Goal: Task Accomplishment & Management: Use online tool/utility

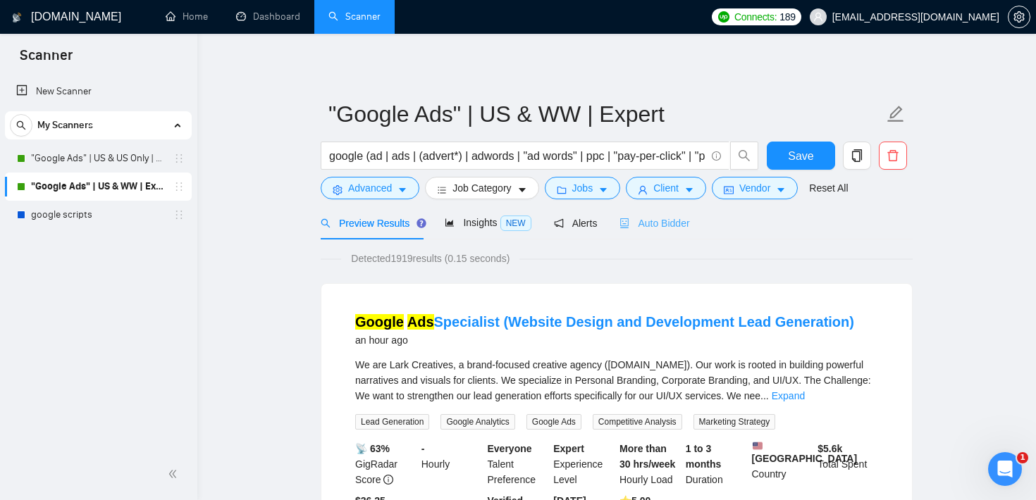
click at [652, 214] on div "Auto Bidder" at bounding box center [654, 222] width 70 height 33
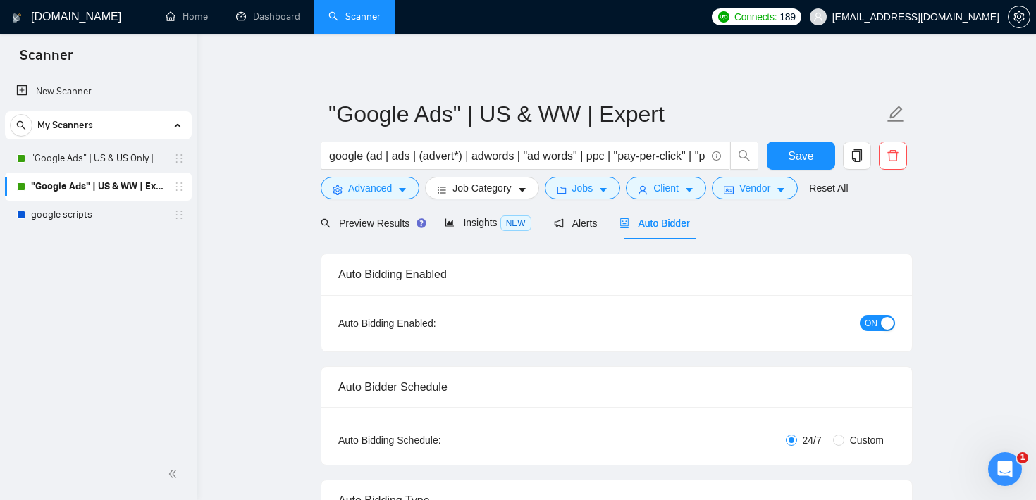
checkbox input "true"
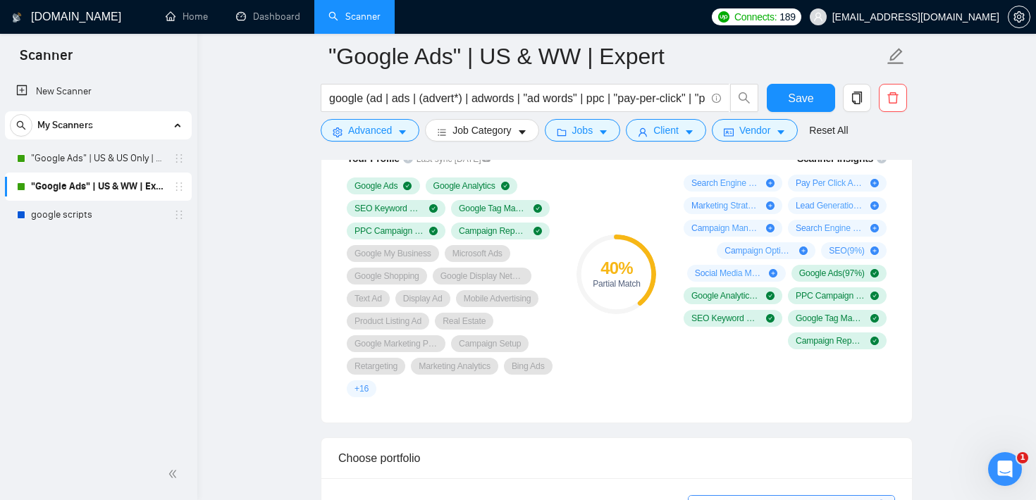
scroll to position [952, 0]
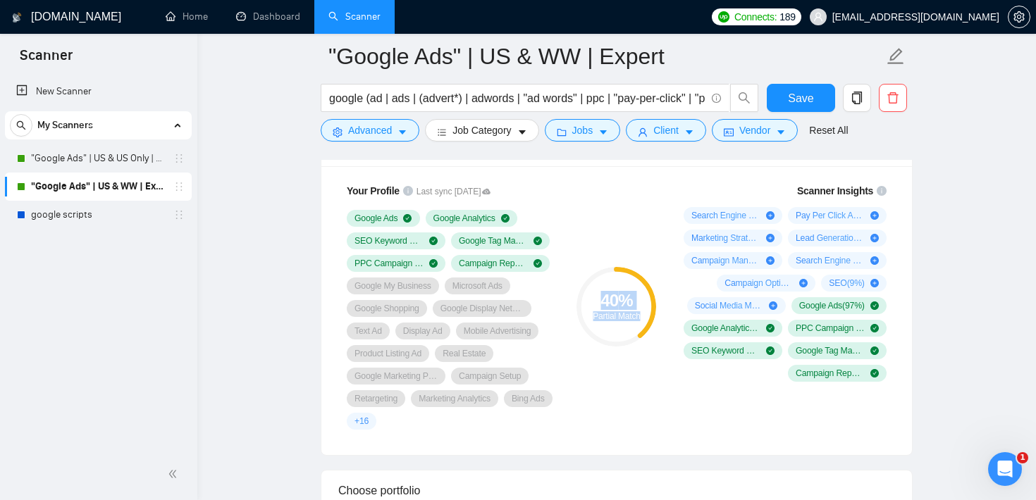
drag, startPoint x: 589, startPoint y: 302, endPoint x: 642, endPoint y: 316, distance: 54.7
click at [642, 316] on div "40 % Partial Match" at bounding box center [617, 306] width 80 height 28
click at [629, 223] on div "40 % Partial Match" at bounding box center [616, 307] width 94 height 264
click at [608, 127] on span "caret-down" at bounding box center [603, 132] width 10 height 11
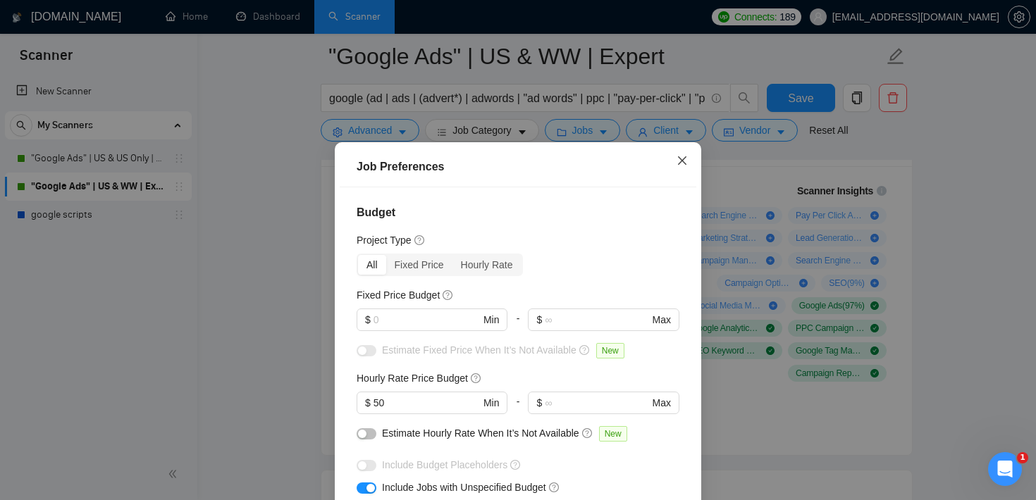
click at [690, 178] on span "Close" at bounding box center [682, 161] width 38 height 38
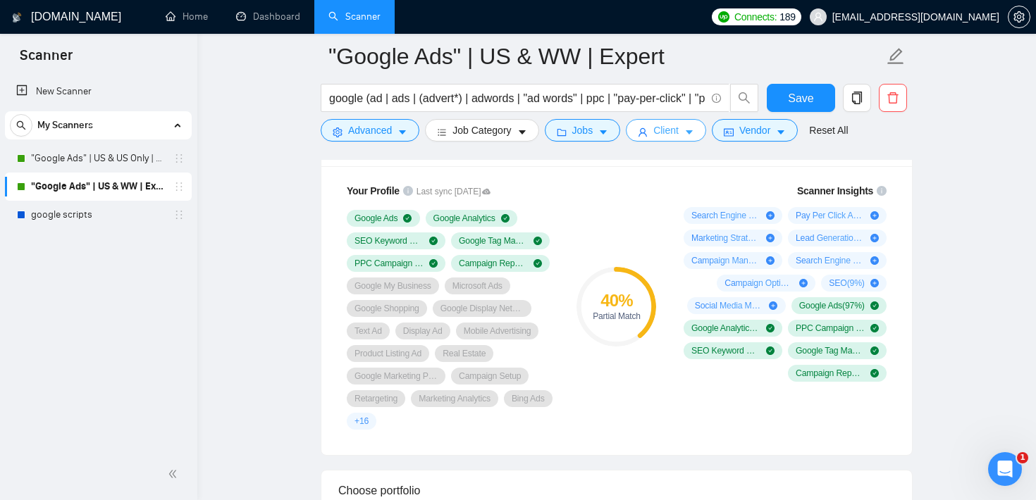
click at [693, 139] on button "Client" at bounding box center [666, 130] width 80 height 23
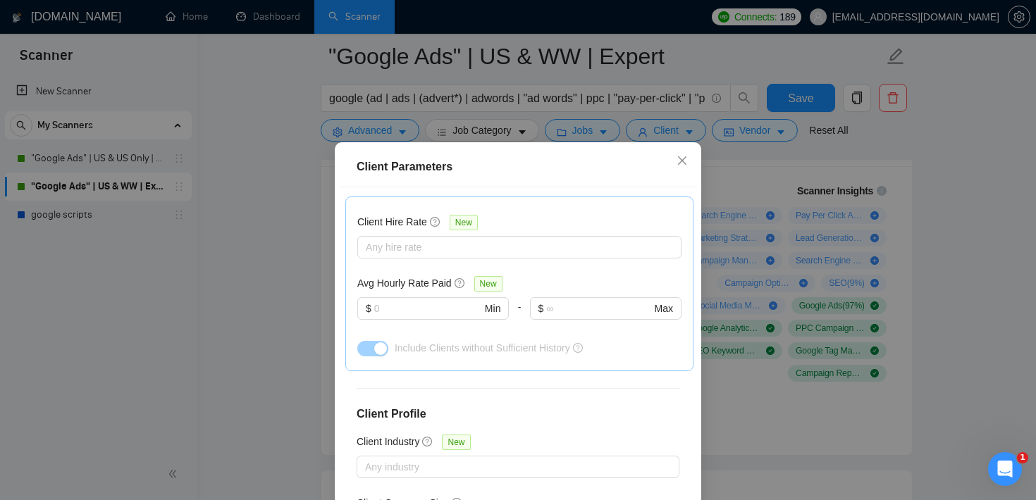
scroll to position [440, 0]
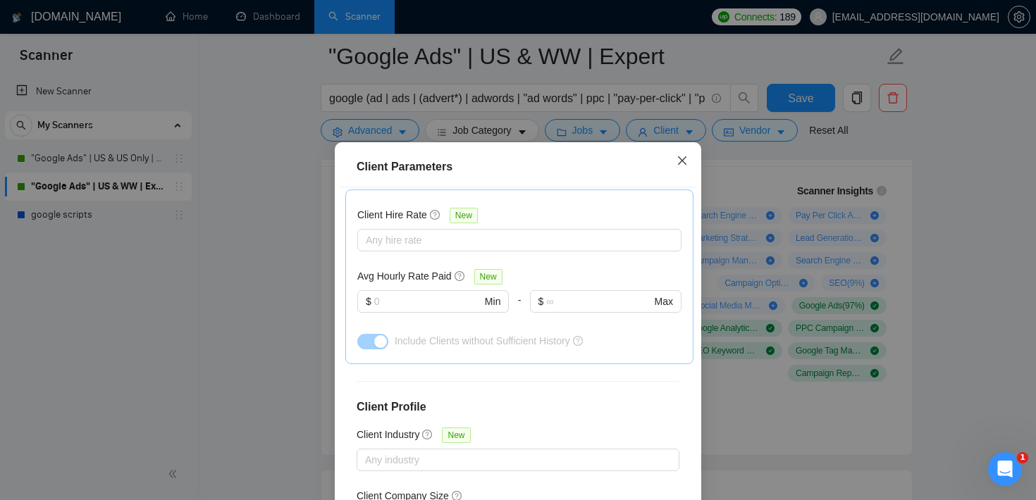
click at [681, 163] on icon "close" at bounding box center [682, 160] width 8 height 8
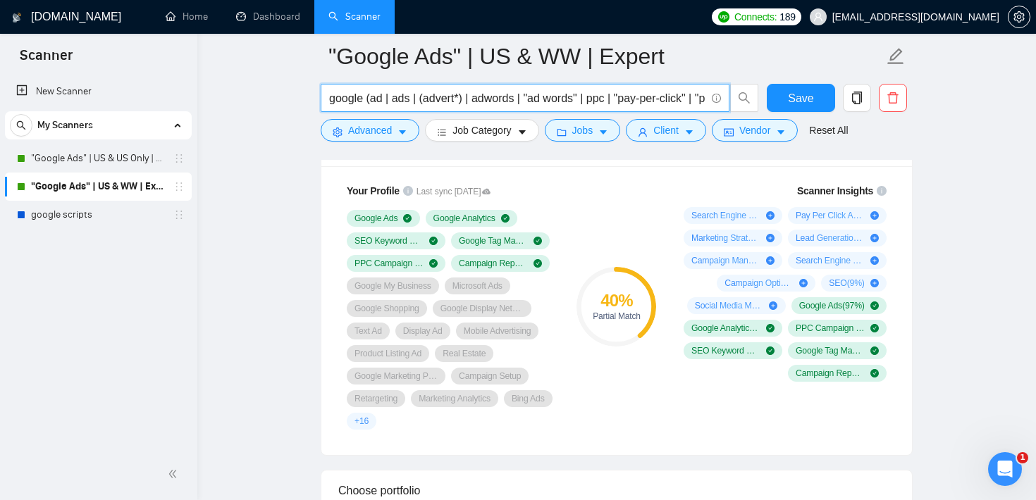
click at [452, 94] on input "google (ad | ads | (advert*) | adwords | "ad words" | ppc | "pay-per-click" | "…" at bounding box center [517, 99] width 376 height 18
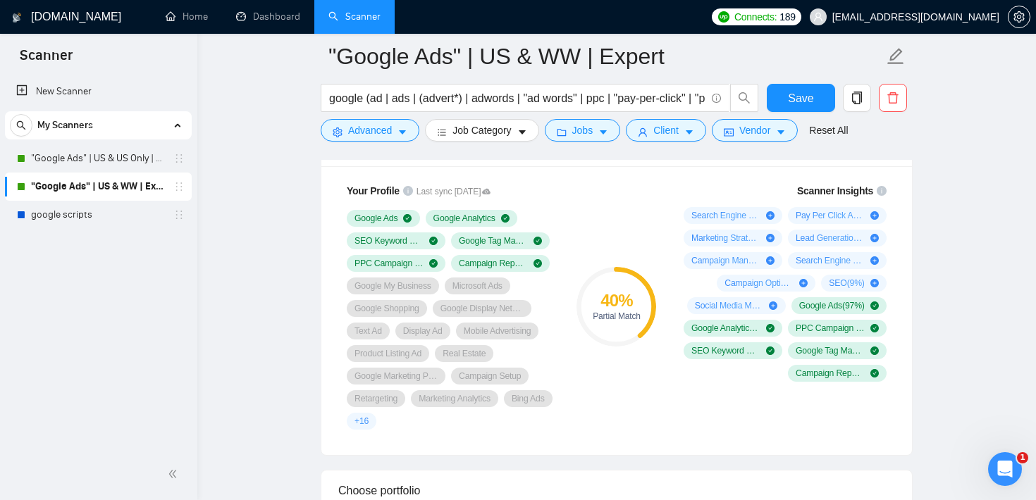
click at [594, 239] on div "40 % Partial Match" at bounding box center [616, 307] width 94 height 264
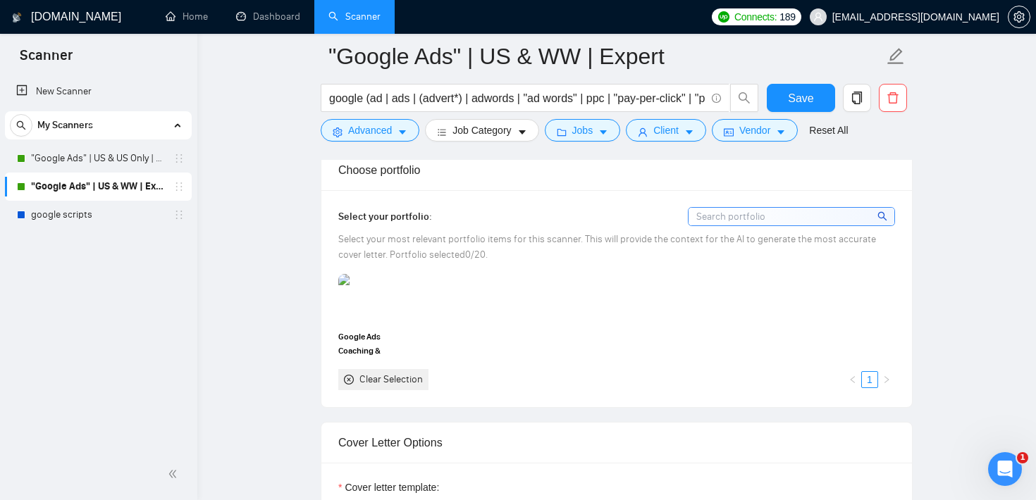
scroll to position [1269, 0]
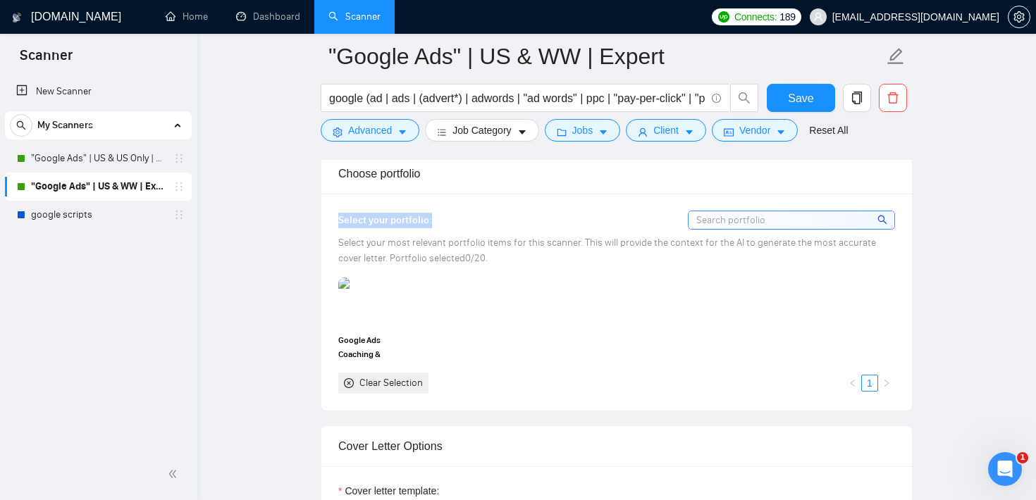
drag, startPoint x: 457, startPoint y: 218, endPoint x: 318, endPoint y: 215, distance: 138.9
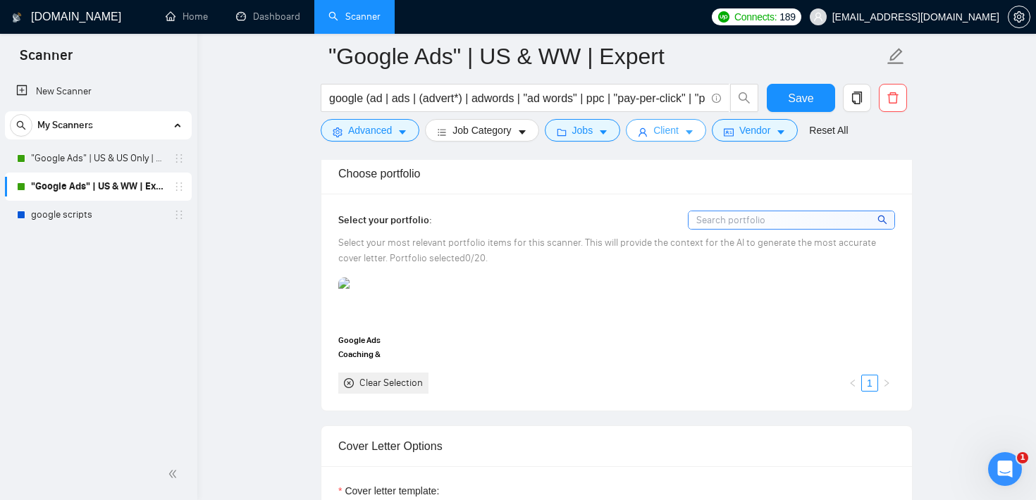
click at [679, 130] on span "Client" at bounding box center [665, 131] width 25 height 16
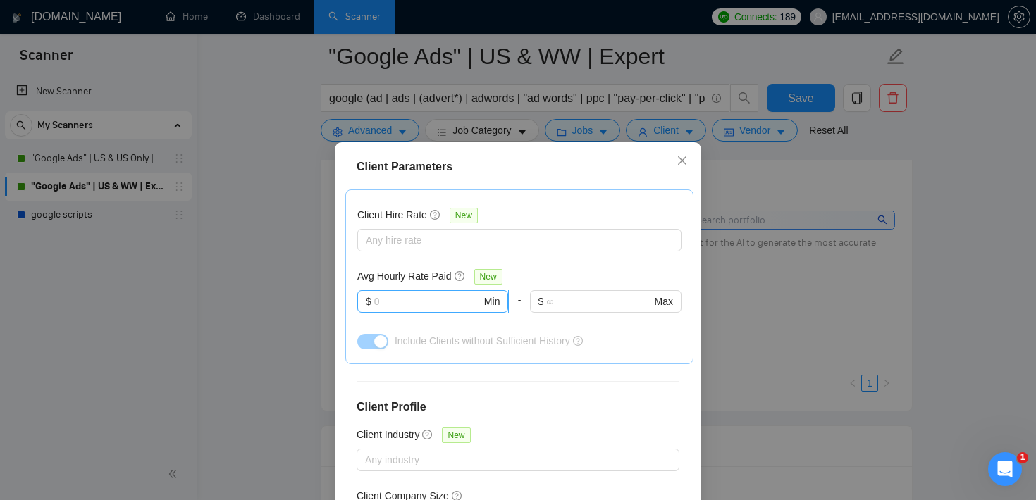
click at [447, 307] on input "text" at bounding box center [427, 302] width 107 height 16
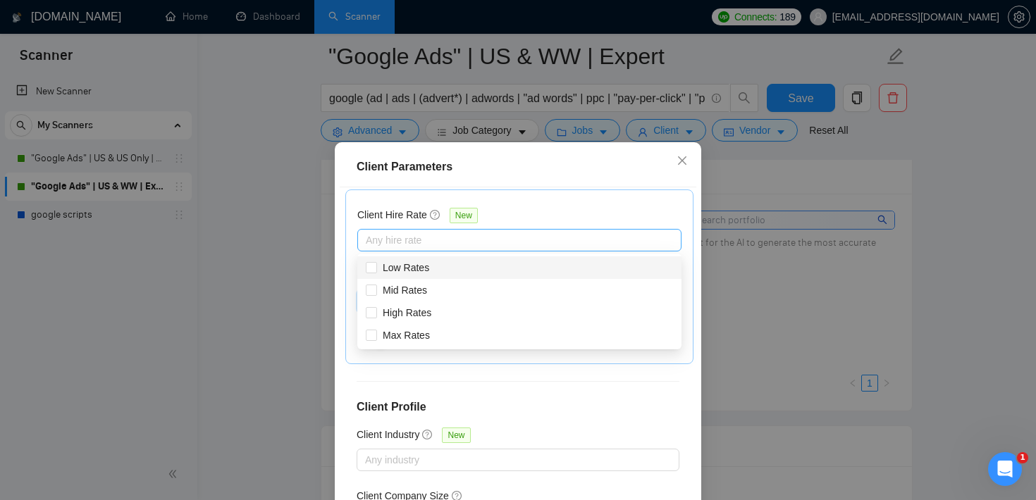
click at [464, 241] on div at bounding box center [512, 240] width 303 height 17
click at [491, 217] on div "Client Hire Rate New" at bounding box center [519, 218] width 324 height 22
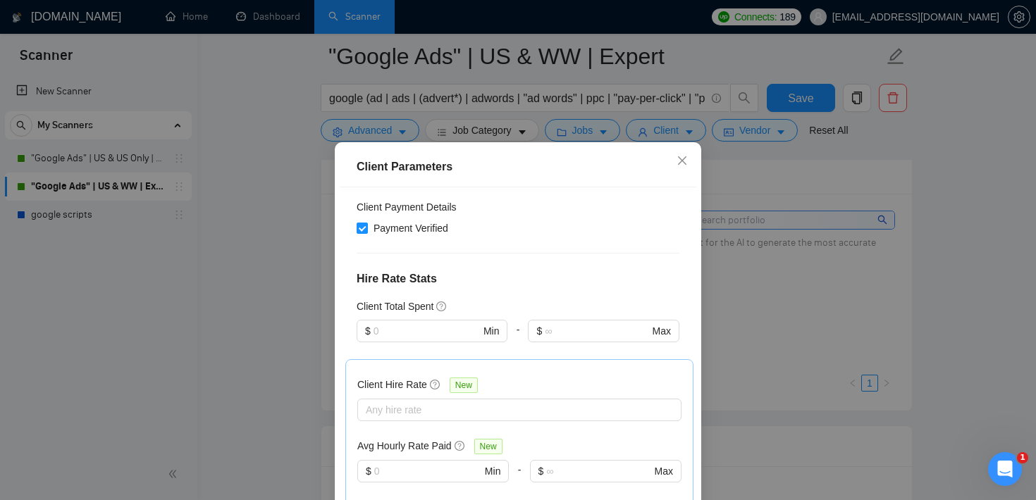
scroll to position [263, 0]
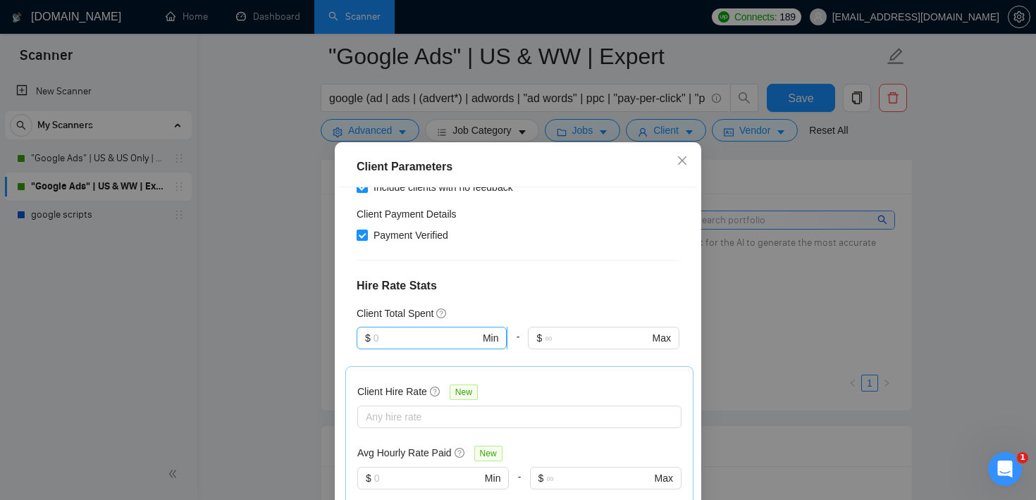
click at [427, 328] on span "$ Min" at bounding box center [432, 338] width 150 height 23
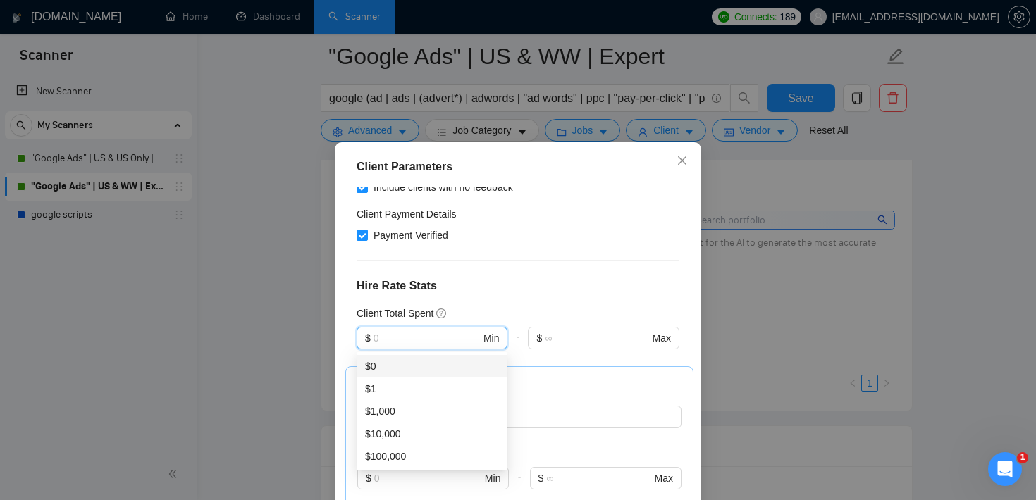
click at [473, 272] on div "Client Location Include Client Countries [GEOGRAPHIC_DATA] Exclude Client Count…" at bounding box center [518, 362] width 357 height 350
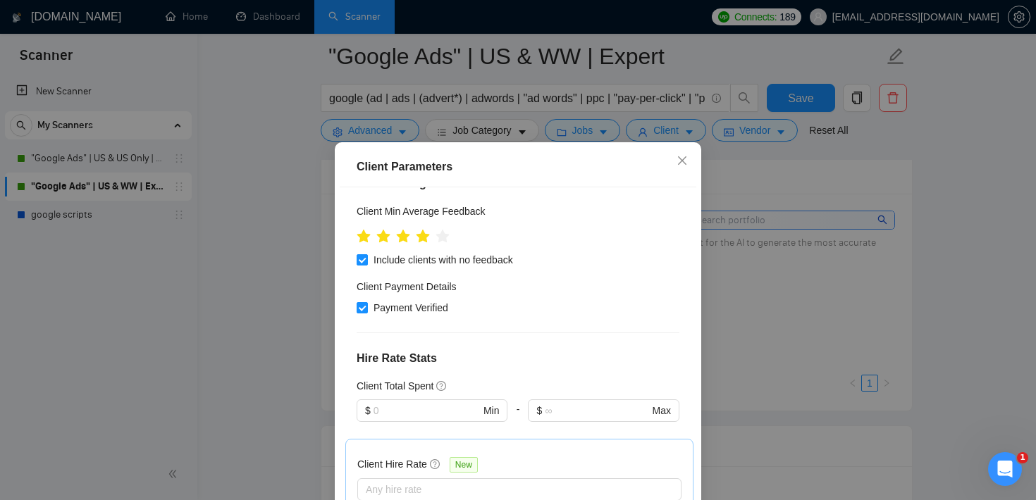
scroll to position [0, 0]
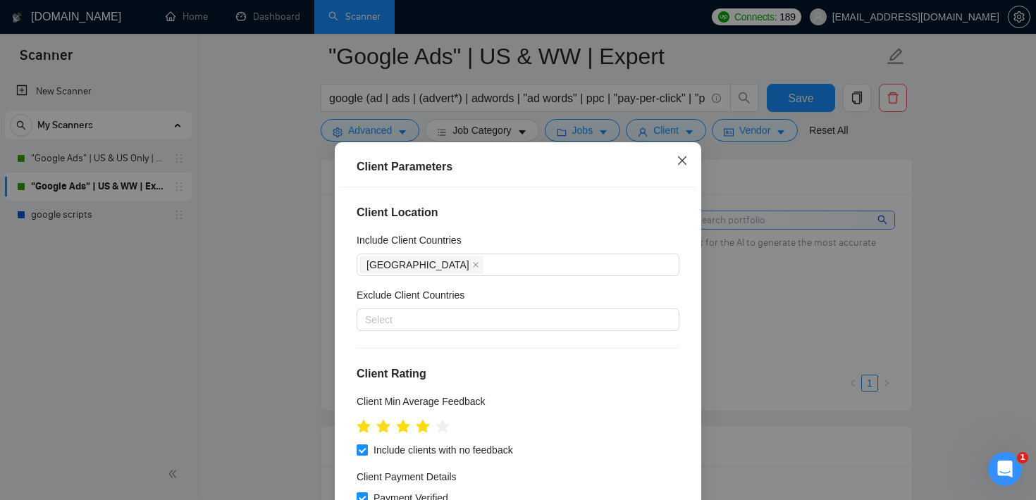
click at [674, 156] on span "Close" at bounding box center [682, 161] width 38 height 38
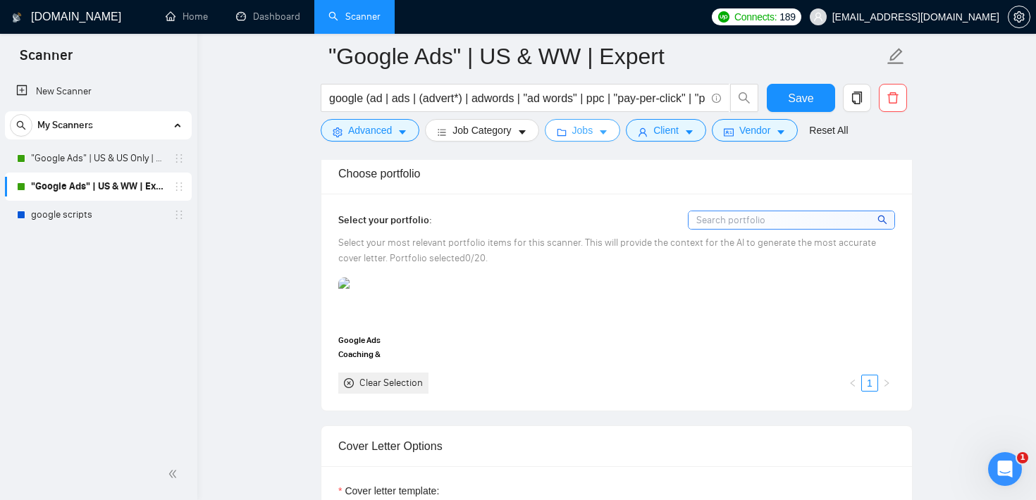
click at [593, 132] on span "Jobs" at bounding box center [582, 131] width 21 height 16
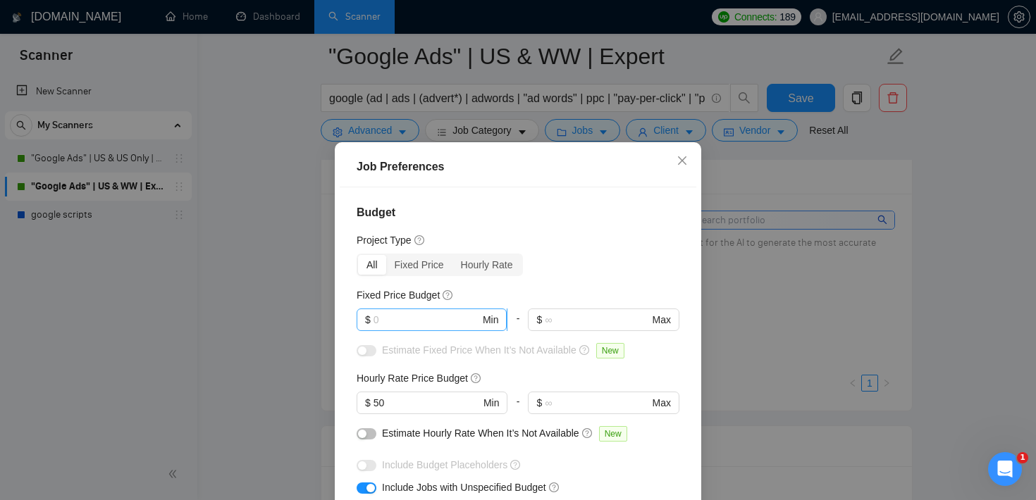
click at [414, 322] on input "text" at bounding box center [427, 320] width 106 height 16
click at [422, 399] on input "50" at bounding box center [427, 403] width 106 height 16
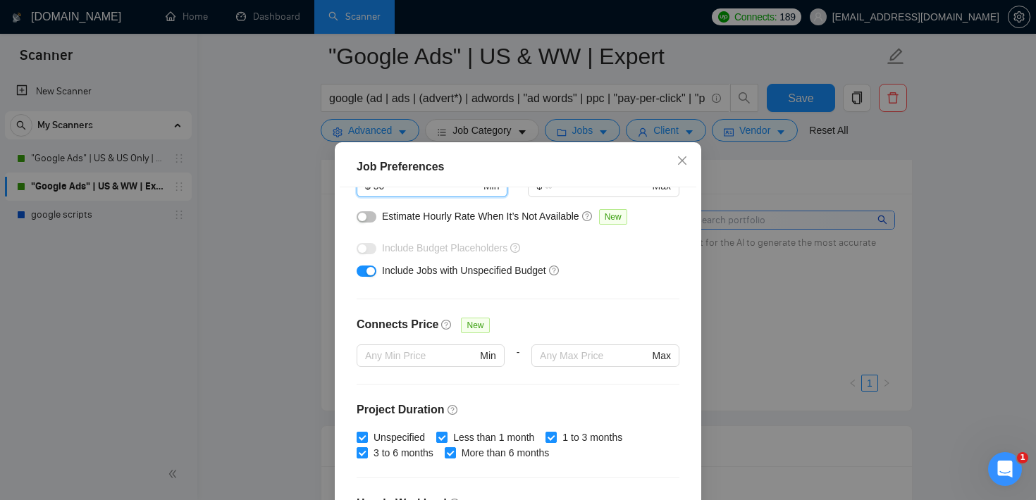
scroll to position [327, 0]
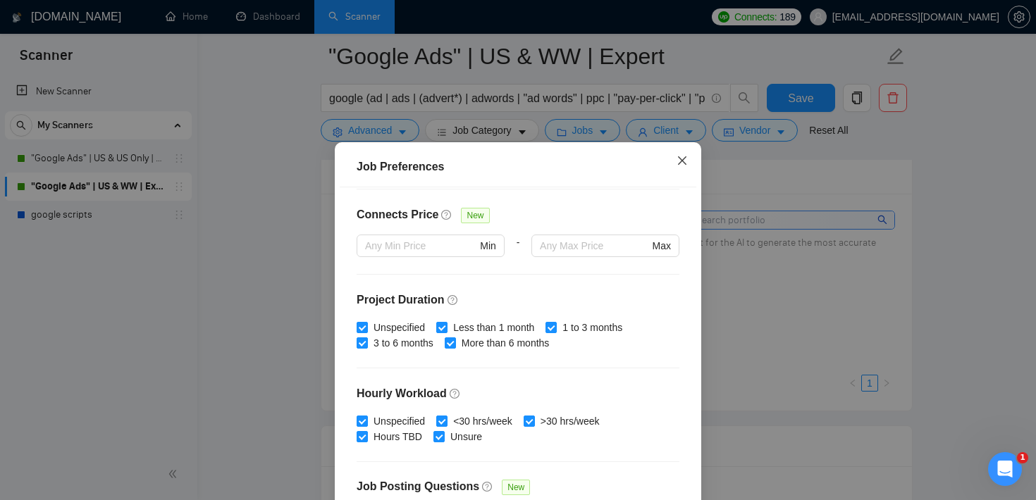
click at [685, 161] on icon "close" at bounding box center [682, 160] width 11 height 11
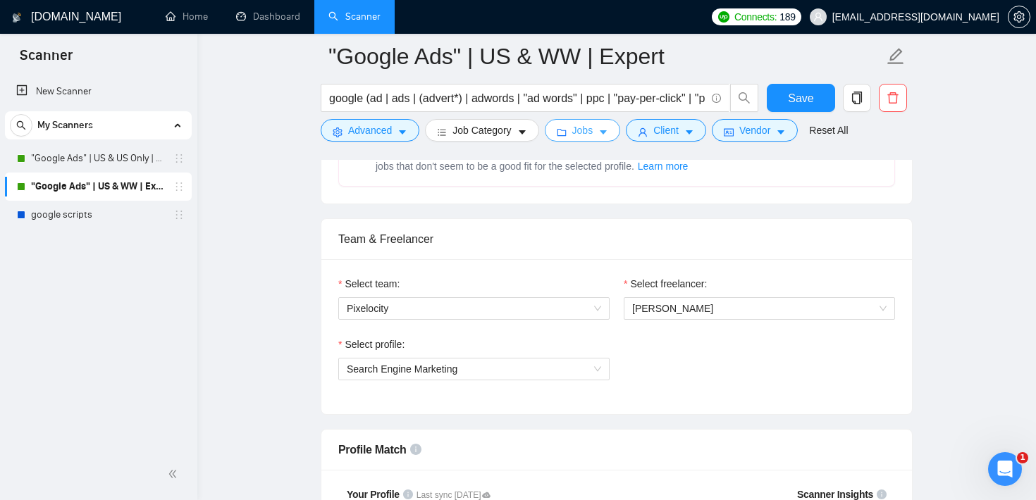
scroll to position [0, 0]
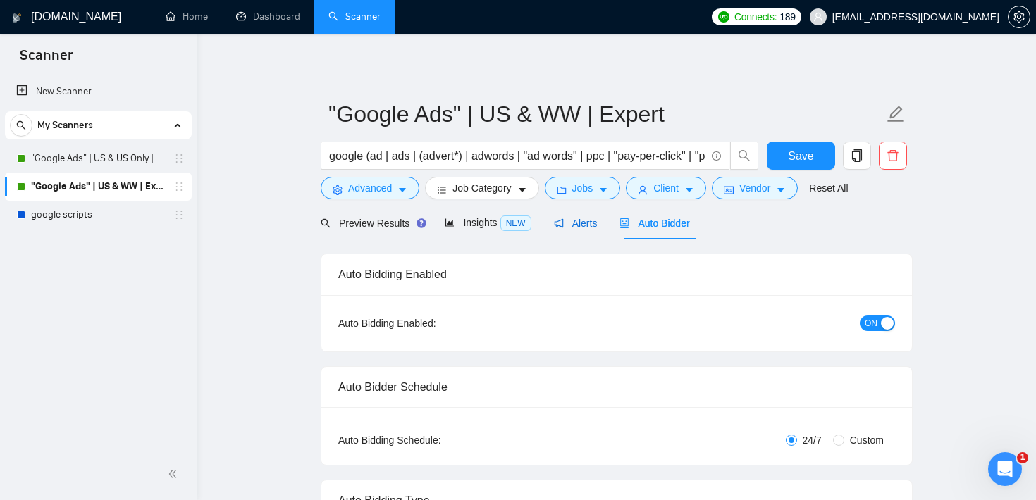
click at [581, 222] on span "Alerts" at bounding box center [576, 223] width 44 height 11
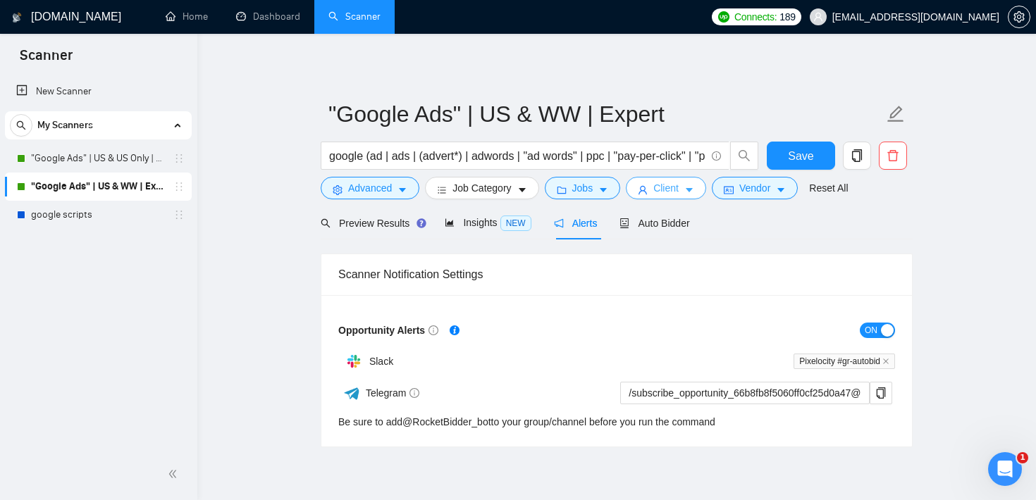
click at [674, 182] on span "Client" at bounding box center [665, 188] width 25 height 16
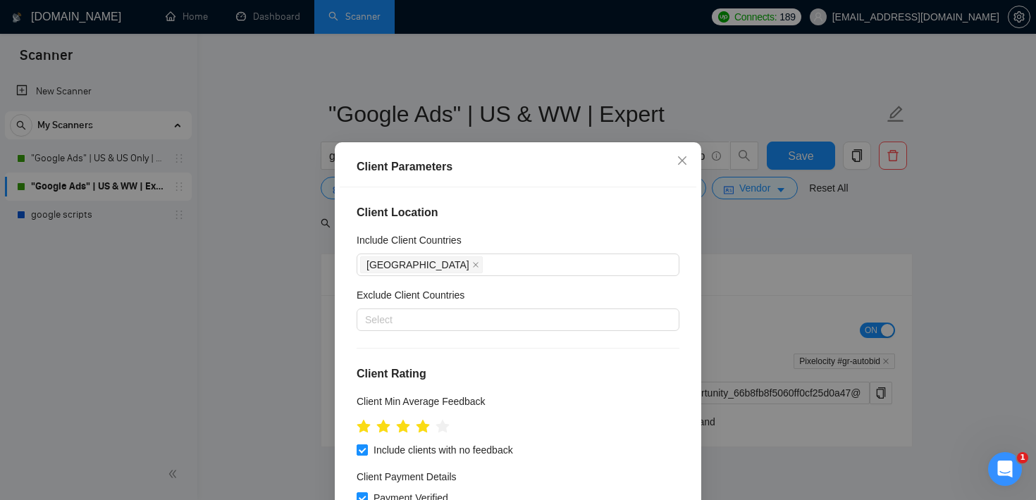
click at [722, 233] on div "Client Parameters Client Location Include Client Countries [GEOGRAPHIC_DATA] Ex…" at bounding box center [518, 250] width 1036 height 500
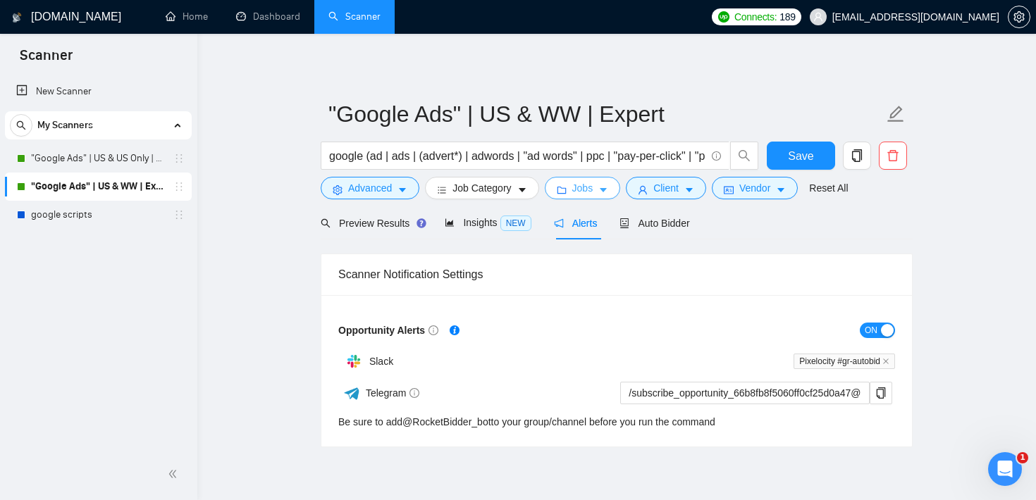
click at [593, 188] on span "Jobs" at bounding box center [582, 188] width 21 height 16
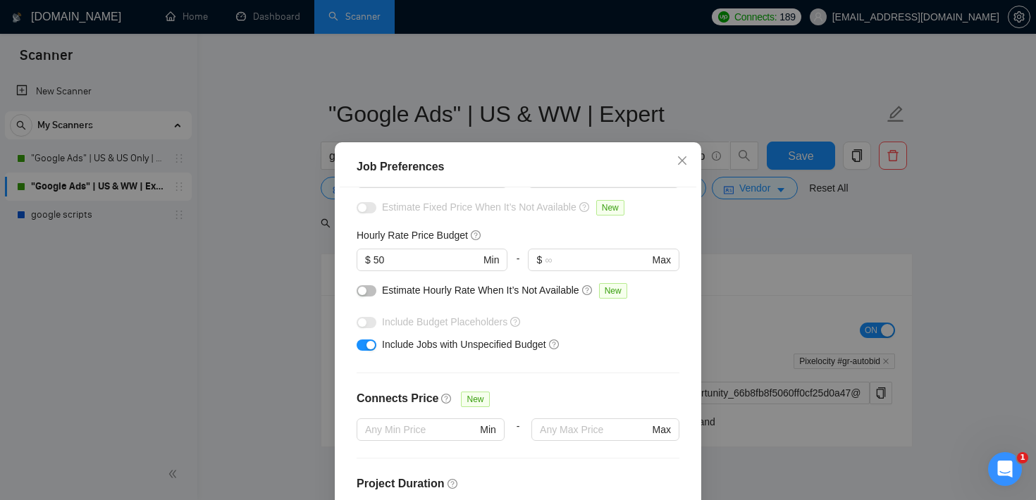
scroll to position [141, 0]
click at [742, 241] on div "Job Preferences Budget Project Type All Fixed Price Hourly Rate Fixed Price Bud…" at bounding box center [518, 250] width 1036 height 500
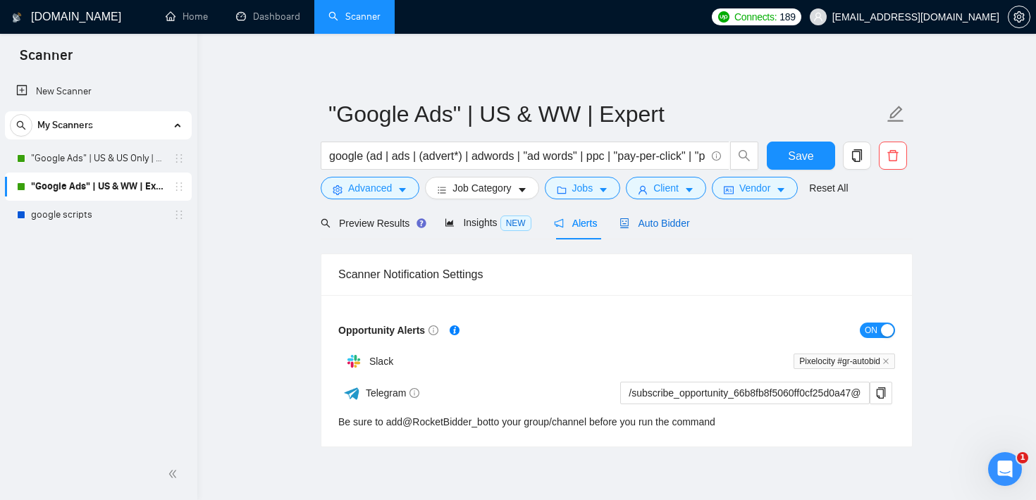
click at [643, 216] on div "Auto Bidder" at bounding box center [654, 224] width 70 height 16
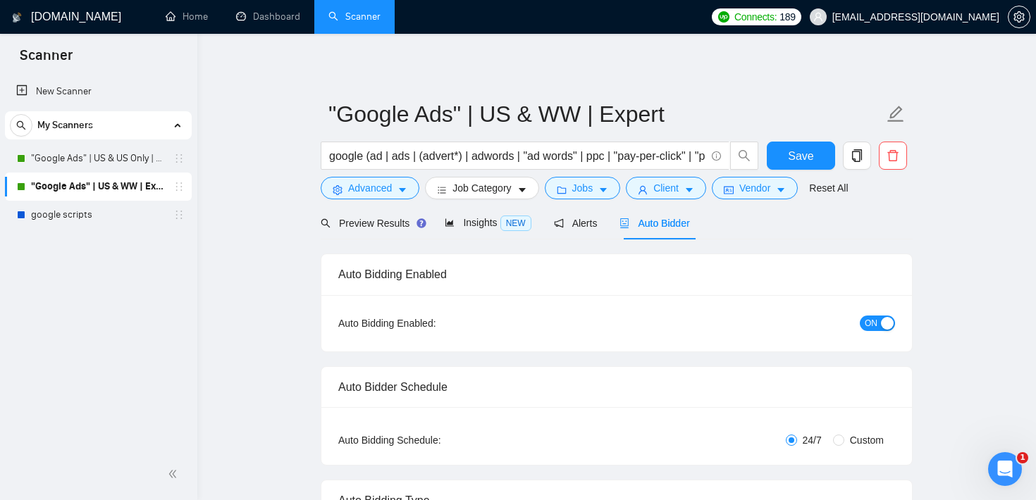
checkbox input "true"
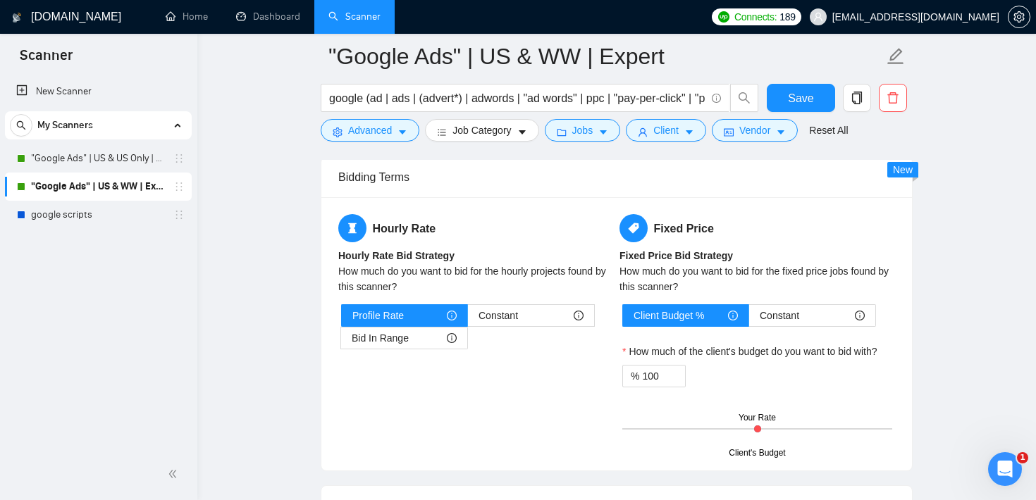
scroll to position [2189, 0]
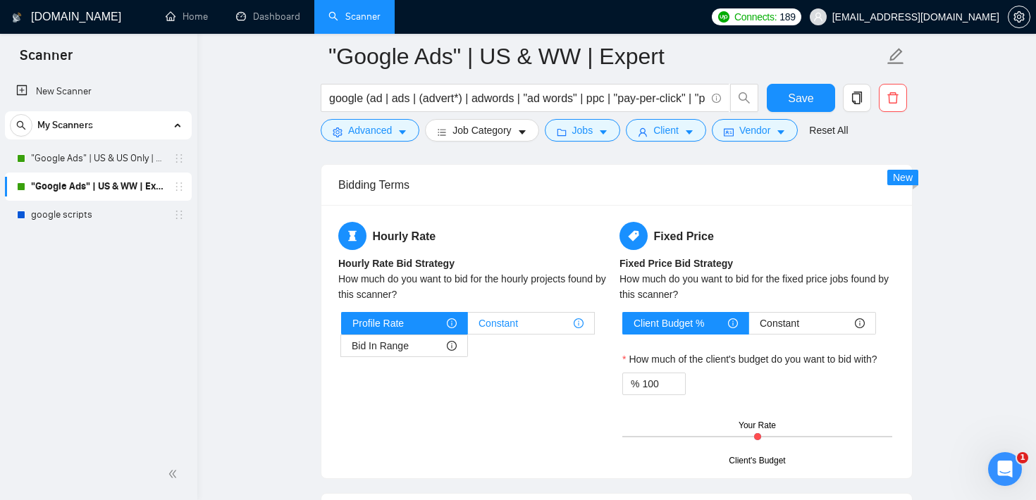
click at [522, 319] on div "Constant" at bounding box center [531, 323] width 105 height 21
click at [468, 327] on input "Constant" at bounding box center [468, 327] width 0 height 0
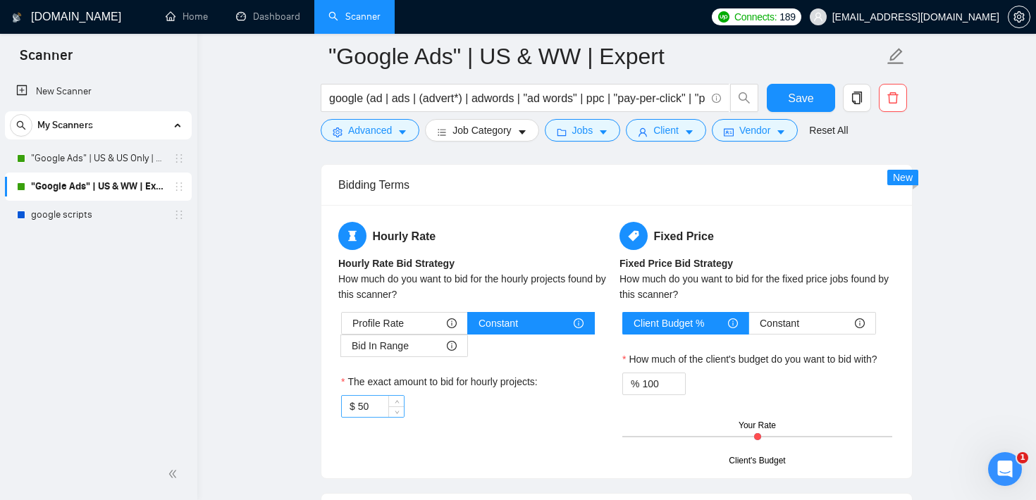
click at [380, 405] on input "50" at bounding box center [381, 406] width 46 height 21
type input "5"
type input "70"
click at [185, 23] on link "Home" at bounding box center [187, 17] width 42 height 12
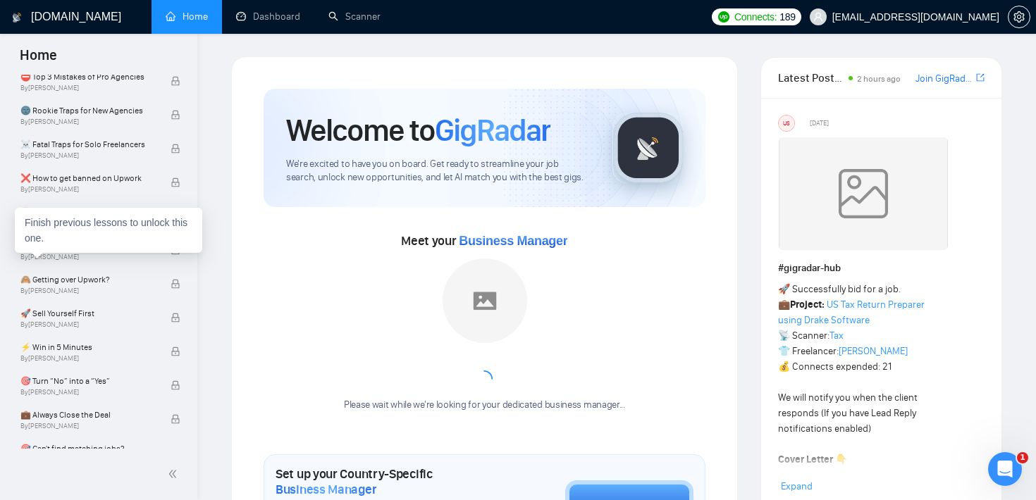
scroll to position [915, 0]
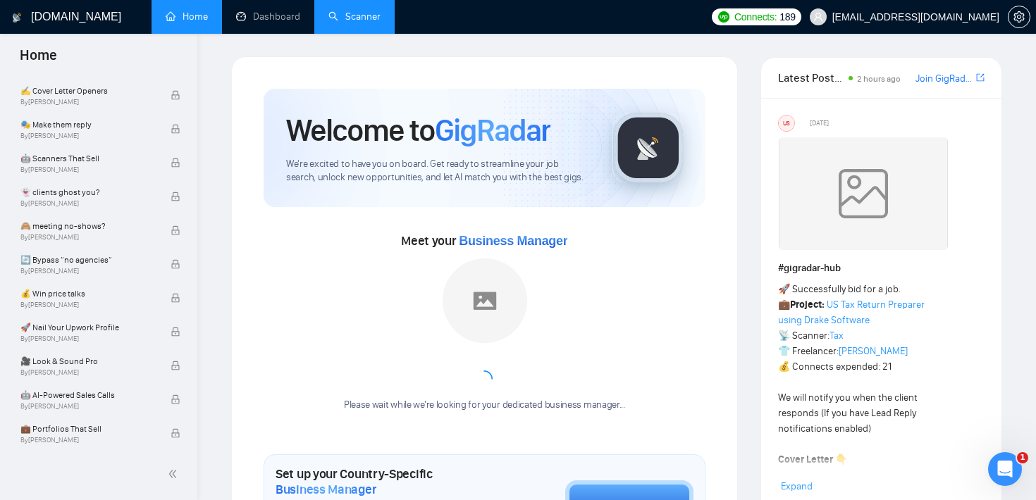
click at [367, 20] on link "Scanner" at bounding box center [354, 17] width 52 height 12
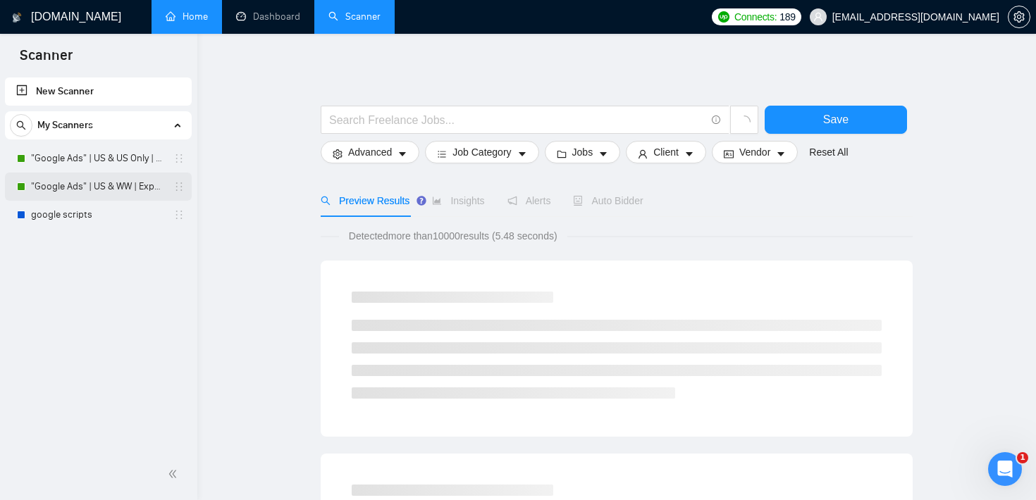
click at [123, 199] on link ""Google Ads" | US & WW | Expert" at bounding box center [98, 187] width 134 height 28
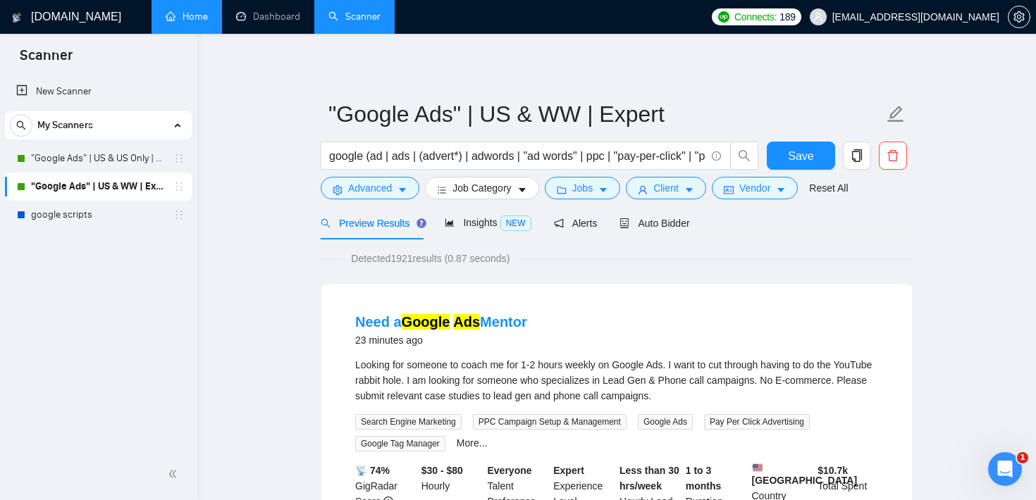
click at [689, 200] on form ""Google Ads" | US & WW | Expert google (ad | ads | (advert*) | adwords | "ad wo…" at bounding box center [617, 149] width 592 height 115
click at [689, 191] on button "Client" at bounding box center [666, 188] width 80 height 23
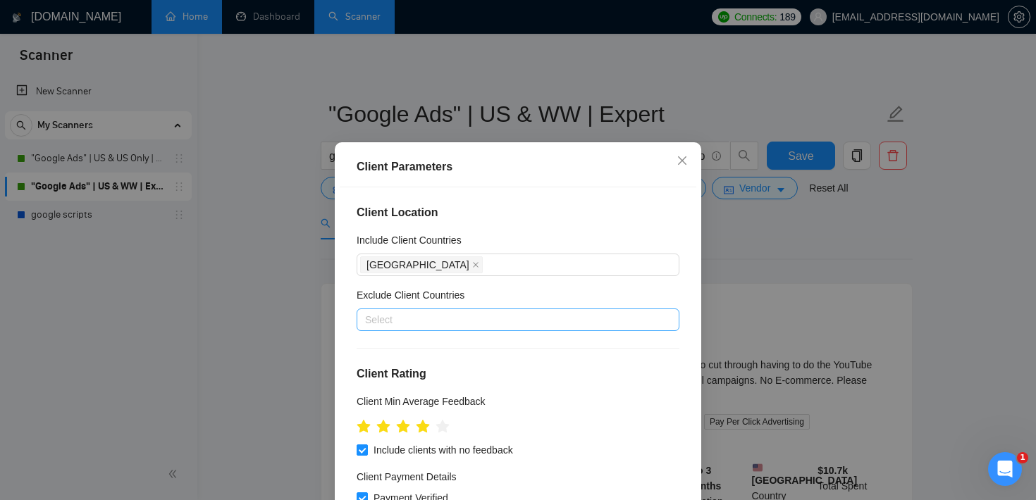
click at [464, 317] on div at bounding box center [511, 320] width 302 height 17
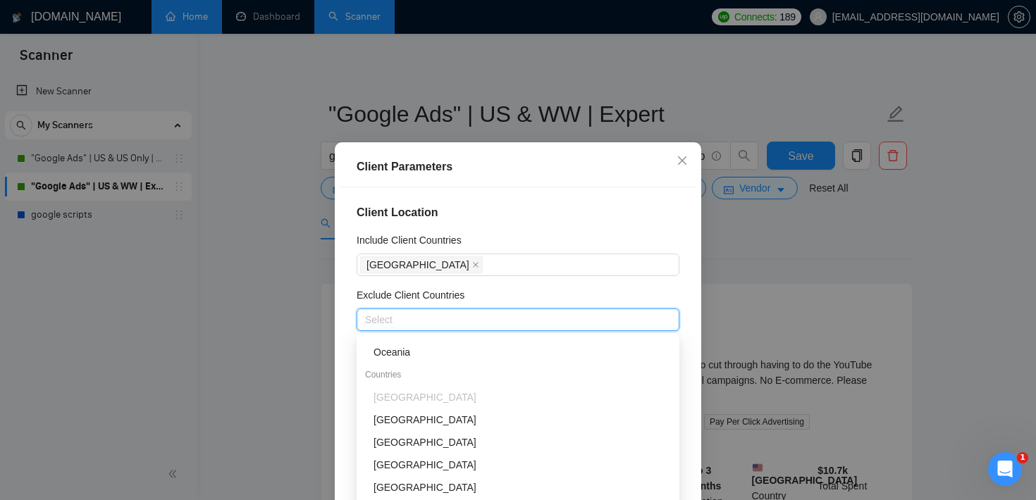
scroll to position [170, 0]
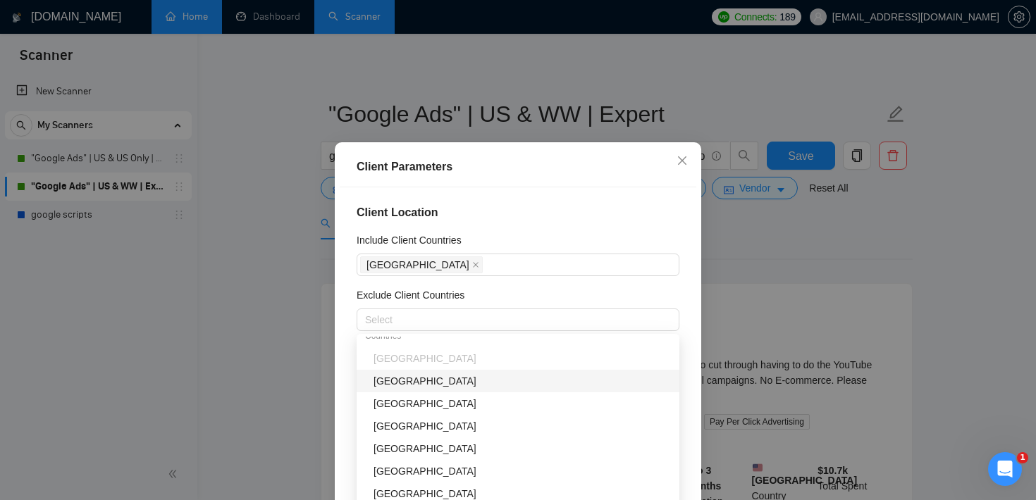
click at [578, 302] on div "Exclude Client Countries" at bounding box center [518, 298] width 323 height 21
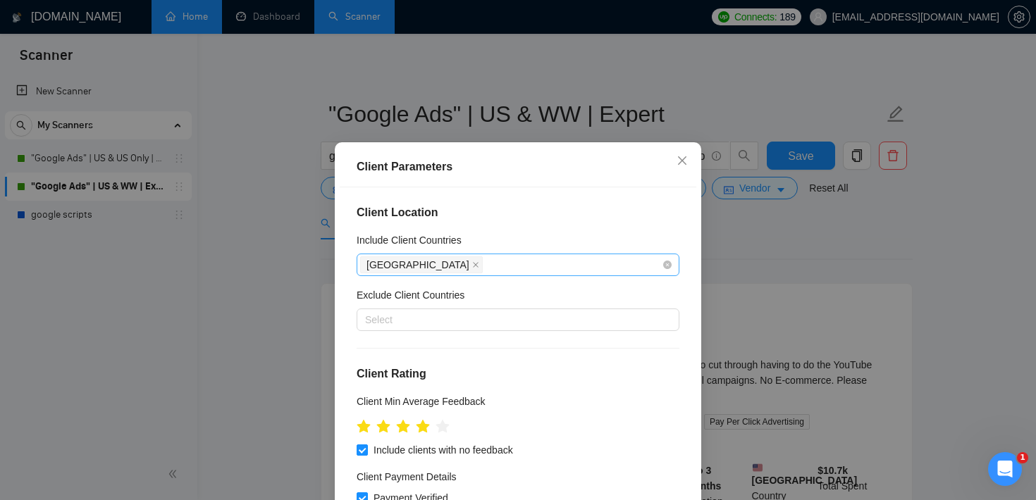
click at [519, 269] on div "[GEOGRAPHIC_DATA]" at bounding box center [511, 265] width 302 height 20
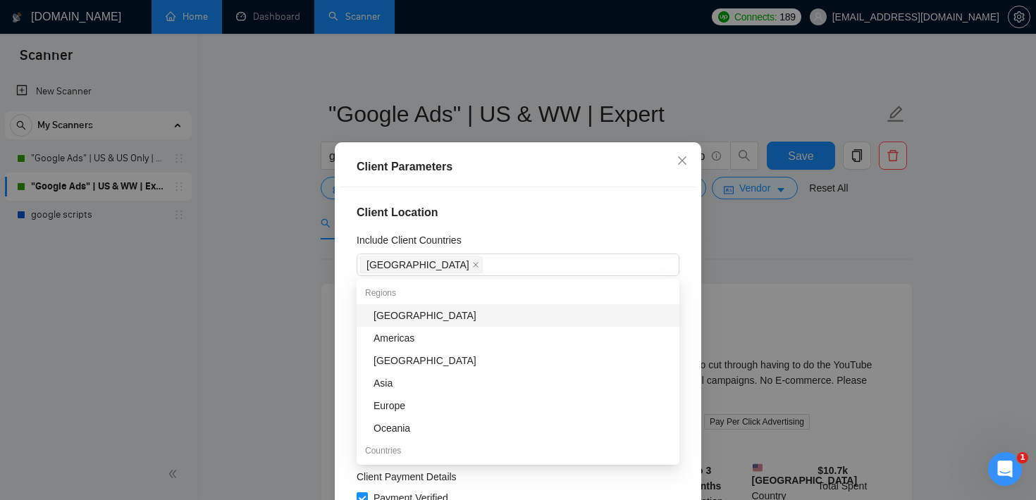
click at [619, 219] on h4 "Client Location" at bounding box center [518, 212] width 323 height 17
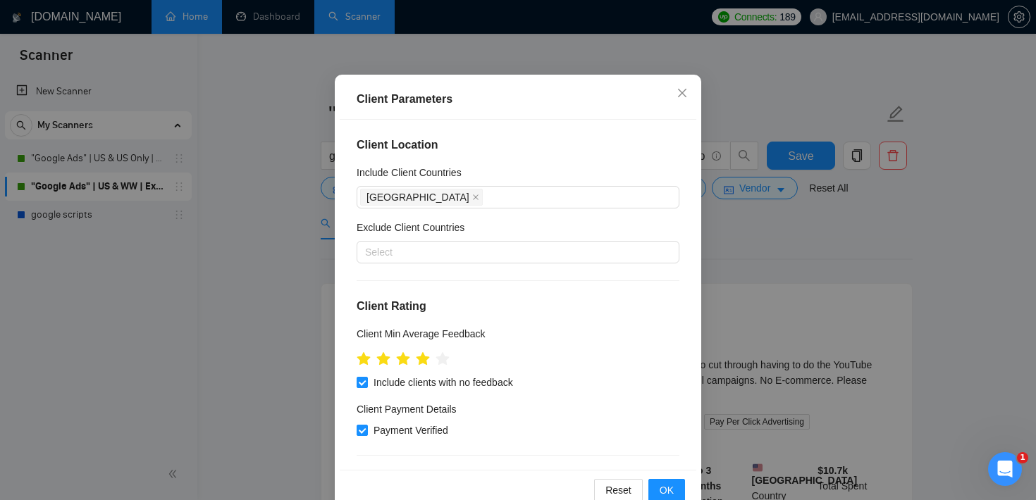
scroll to position [99, 0]
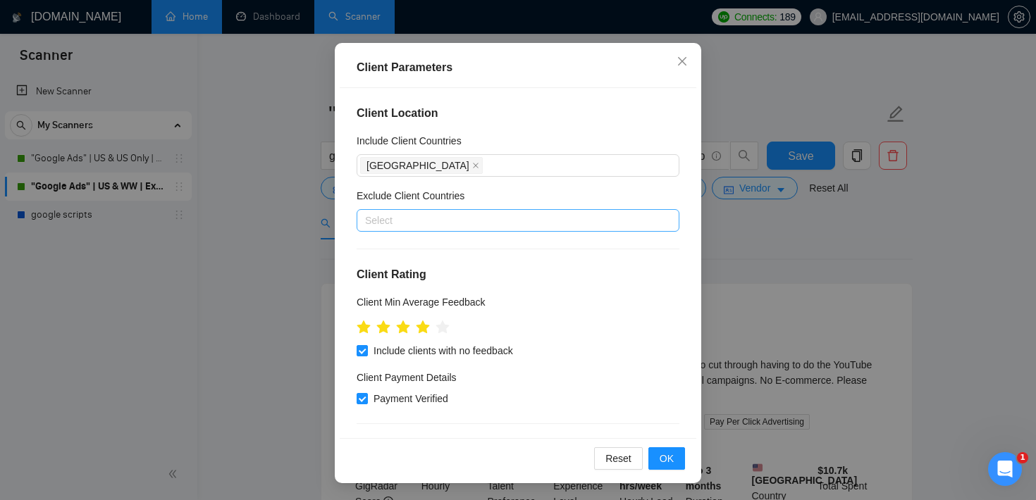
click at [457, 218] on div at bounding box center [511, 220] width 302 height 17
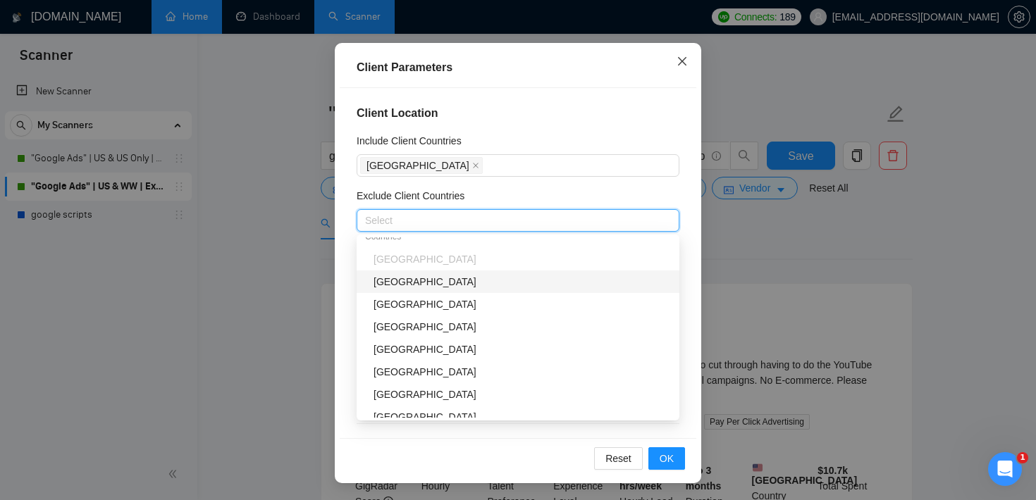
click at [676, 62] on span "Close" at bounding box center [682, 62] width 38 height 38
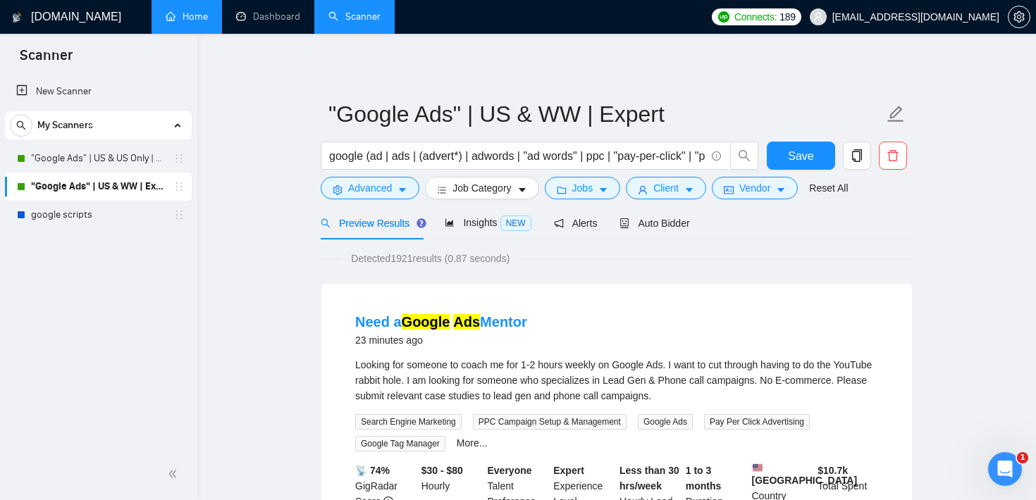
scroll to position [42, 0]
click at [674, 195] on span "Client" at bounding box center [665, 188] width 25 height 16
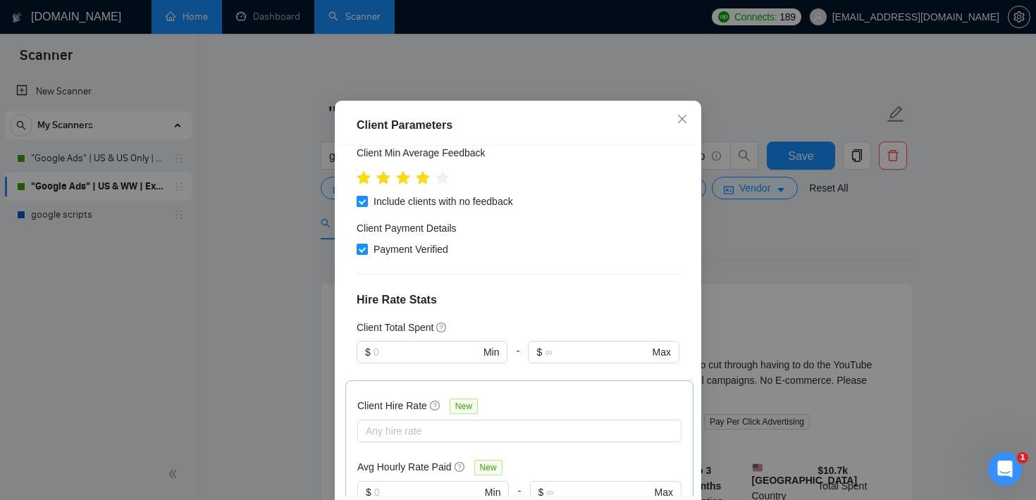
scroll to position [214, 0]
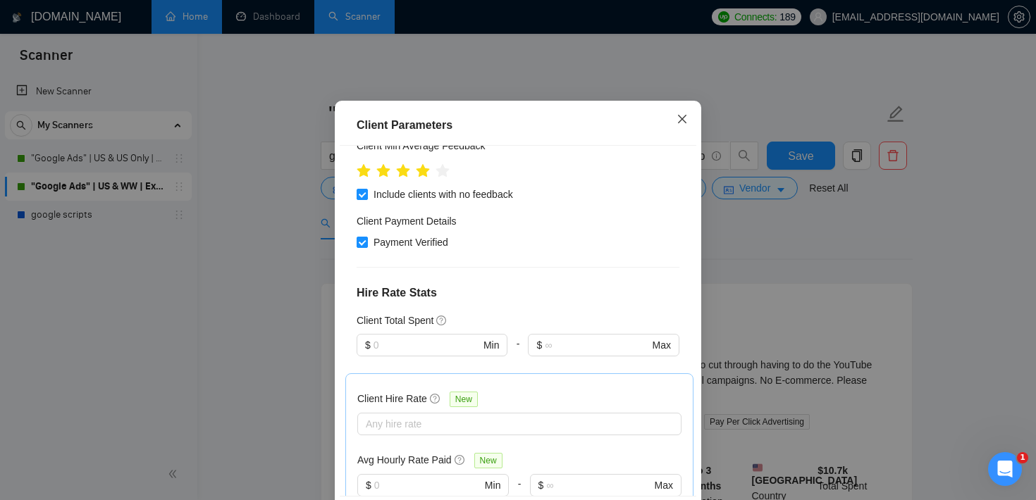
click at [685, 123] on icon "close" at bounding box center [682, 119] width 8 height 8
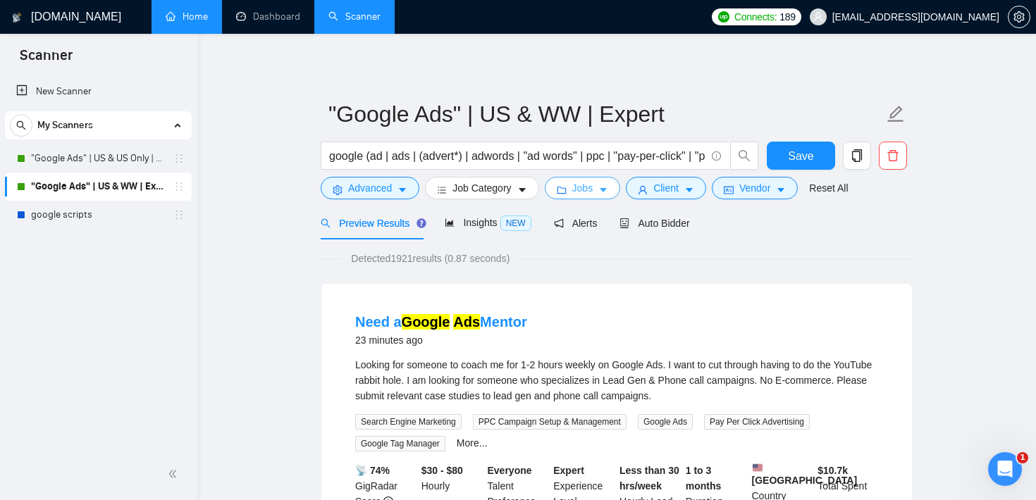
click at [591, 192] on span "Jobs" at bounding box center [582, 188] width 21 height 16
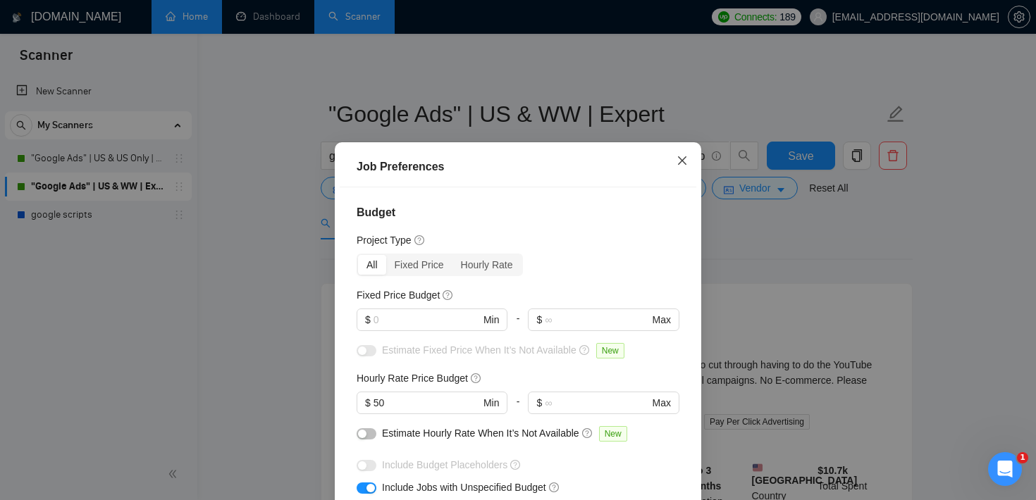
click at [678, 164] on icon "close" at bounding box center [682, 160] width 11 height 11
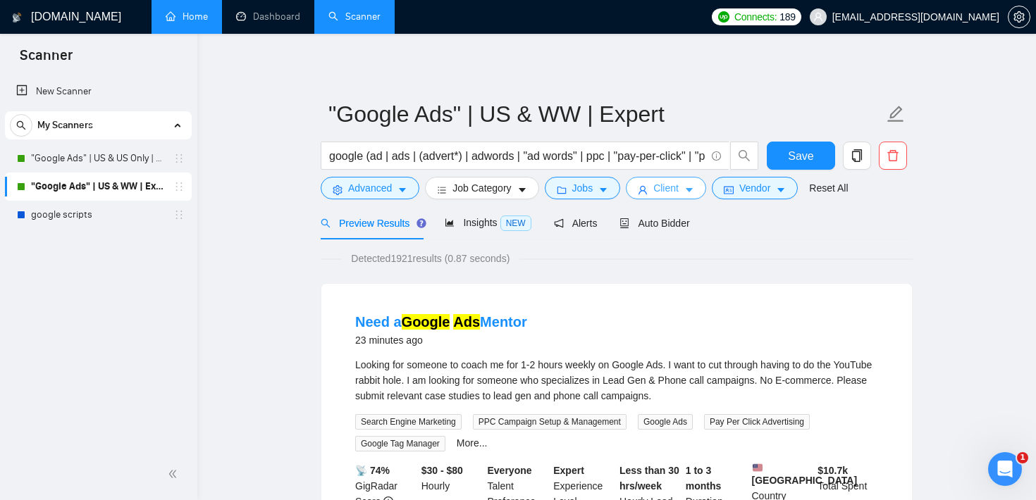
click at [685, 194] on button "Client" at bounding box center [666, 188] width 80 height 23
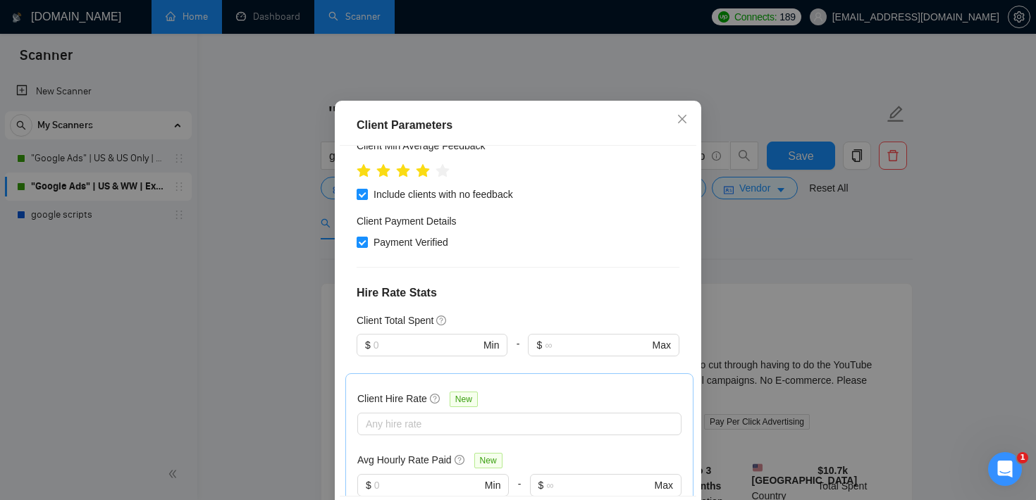
scroll to position [0, 0]
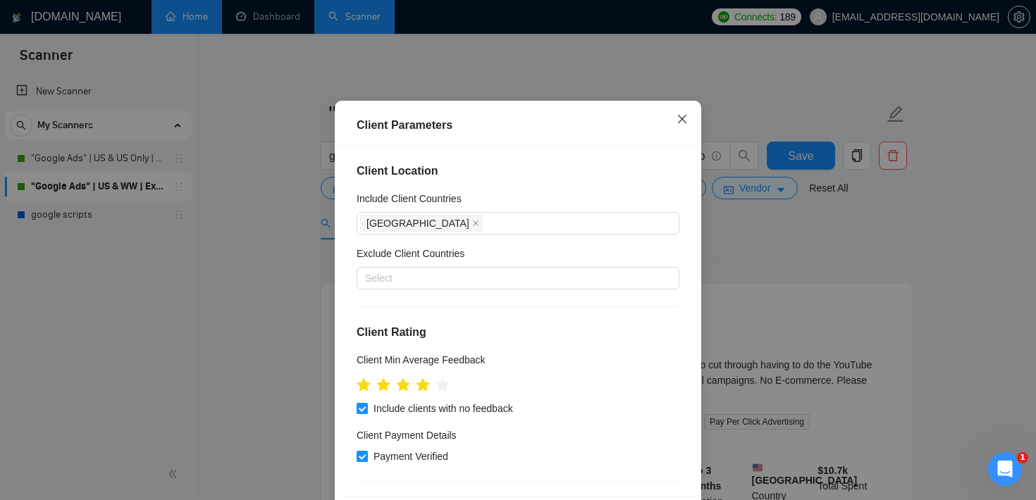
click at [682, 125] on icon "close" at bounding box center [682, 118] width 11 height 11
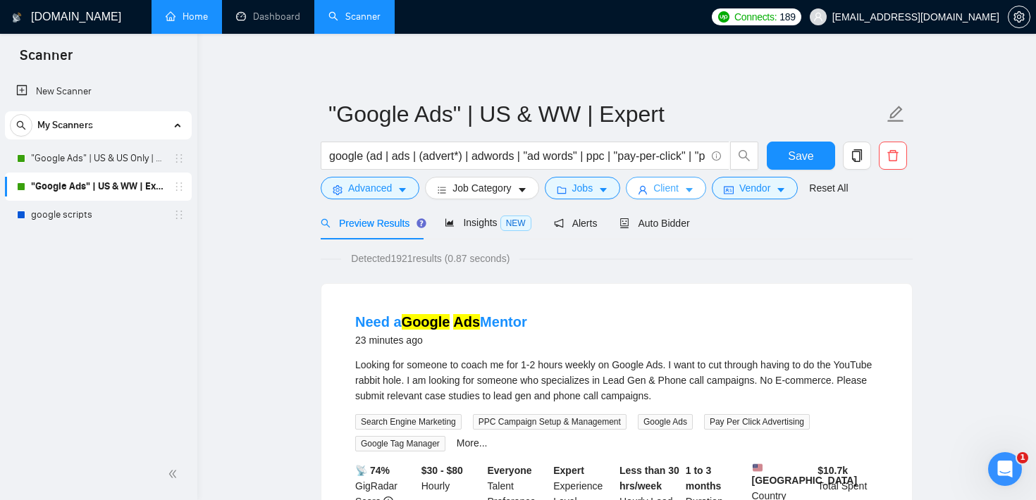
click at [674, 185] on span "Client" at bounding box center [665, 188] width 25 height 16
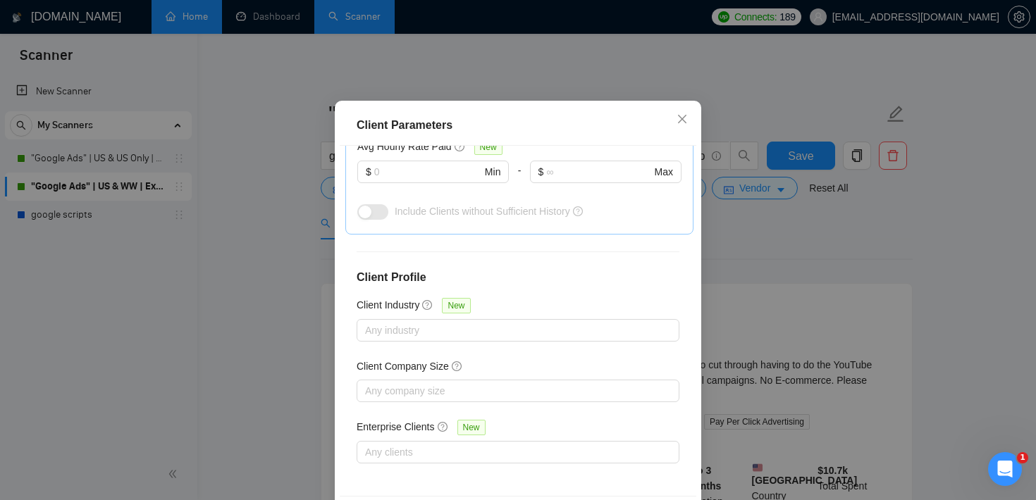
scroll to position [99, 0]
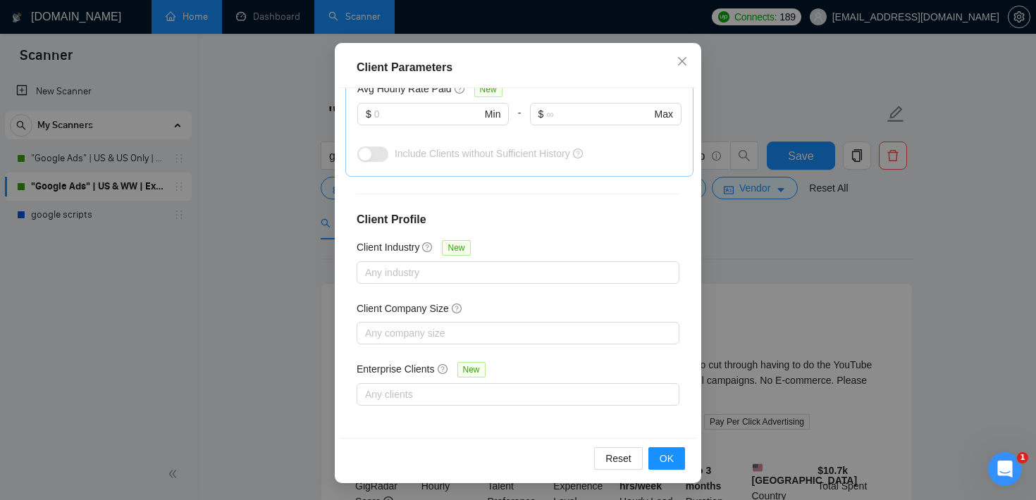
click at [250, 196] on div "Client Parameters Client Location Include Client Countries [GEOGRAPHIC_DATA] Ex…" at bounding box center [518, 250] width 1036 height 500
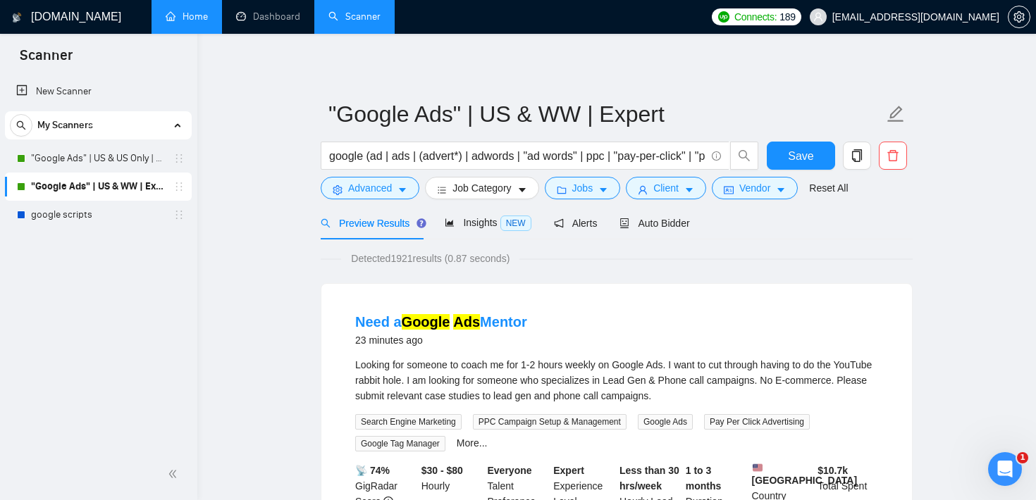
scroll to position [42, 0]
click at [679, 213] on div "Auto Bidder" at bounding box center [654, 222] width 70 height 33
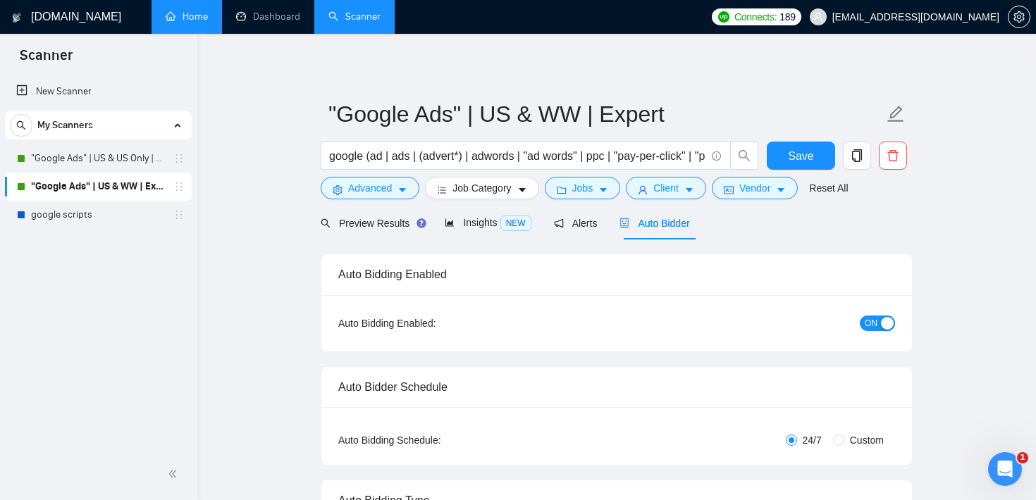
checkbox input "true"
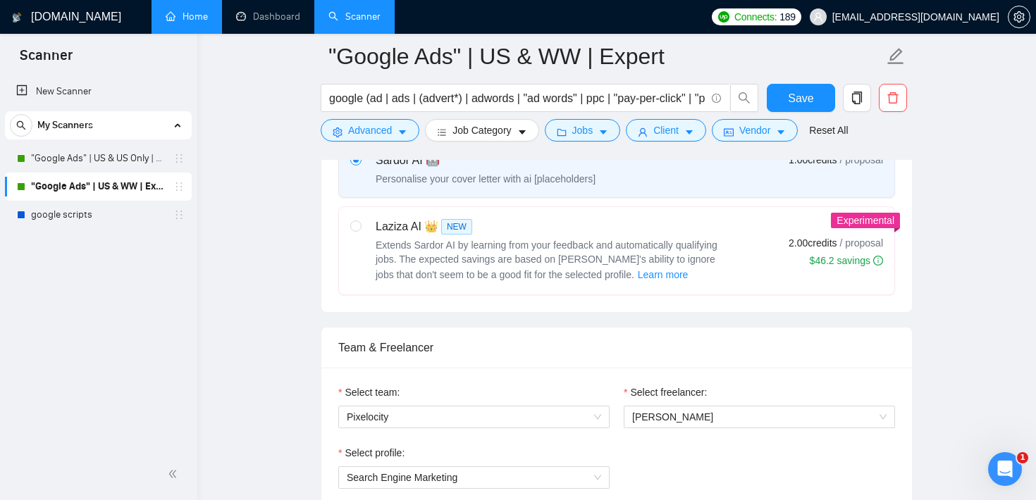
scroll to position [541, 0]
click at [638, 274] on span "Learn more" at bounding box center [663, 274] width 51 height 16
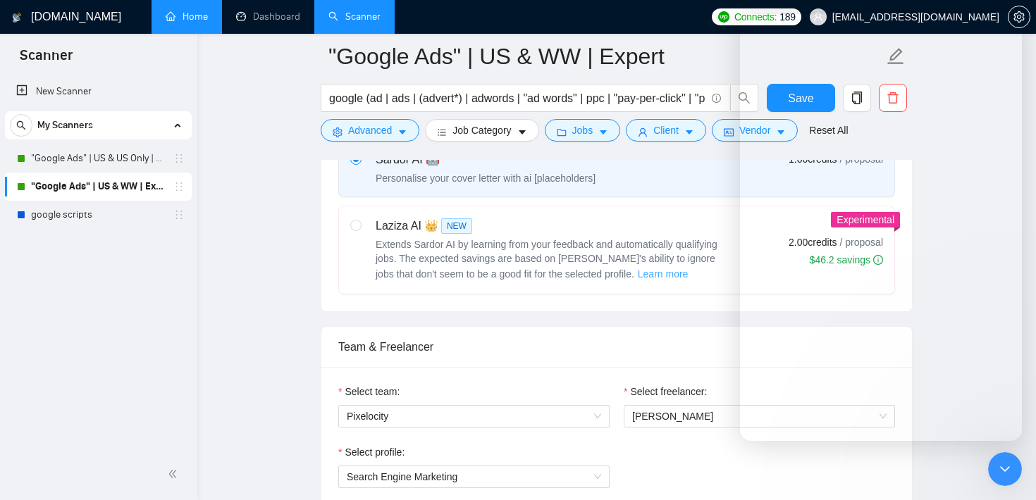
click at [638, 274] on span "Learn more" at bounding box center [663, 274] width 51 height 16
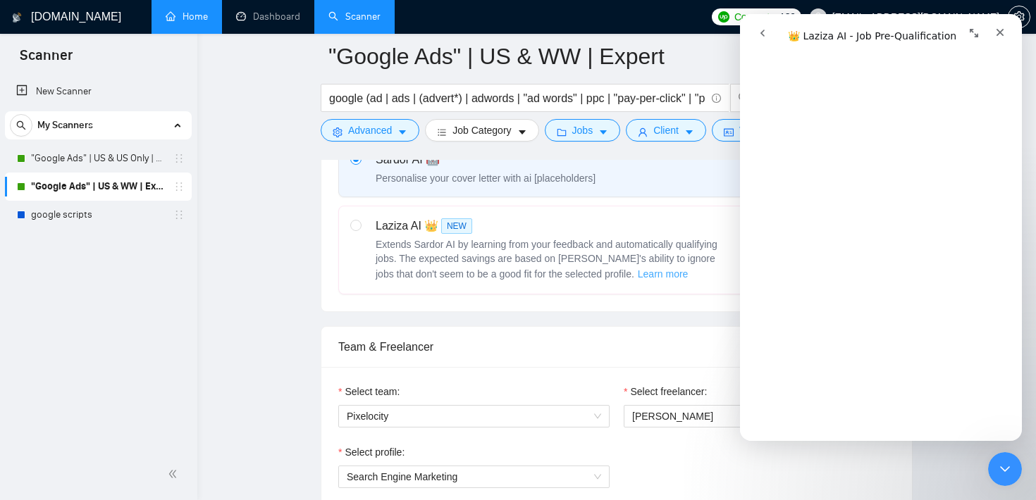
scroll to position [440, 0]
click at [386, 135] on span "Advanced" at bounding box center [370, 131] width 44 height 16
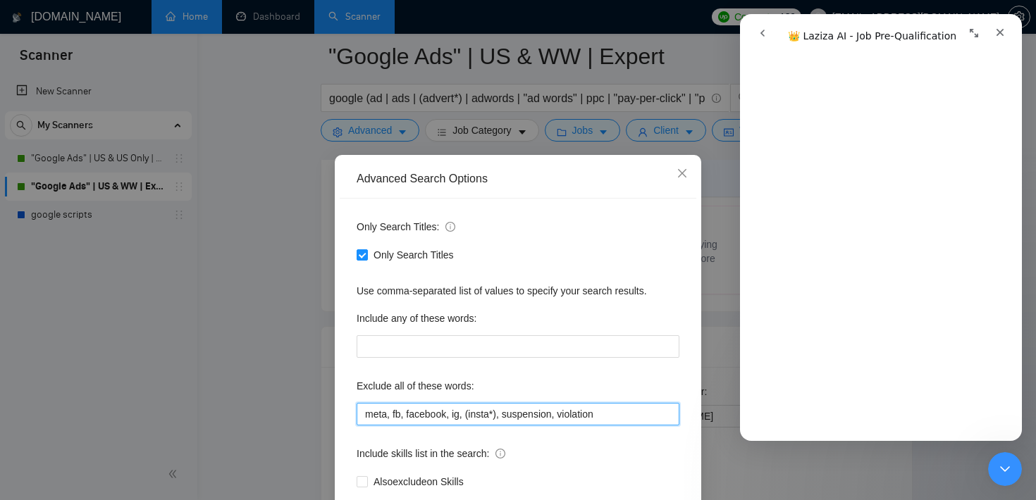
click at [451, 419] on input "meta, fb, facebook, ig, (insta*), suspension, violation" at bounding box center [518, 414] width 323 height 23
click at [683, 178] on icon "close" at bounding box center [682, 173] width 11 height 11
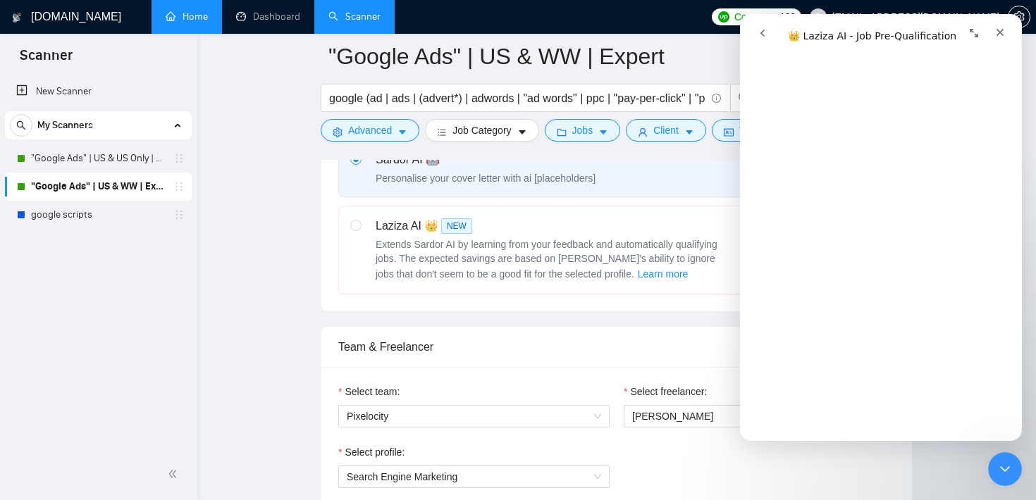
click at [321, 228] on div "Select your bidding algorithm: Choose the algorithm for you bidding. The price …" at bounding box center [616, 152] width 591 height 320
click at [1004, 469] on icon "Close Intercom Messenger" at bounding box center [1003, 467] width 10 height 6
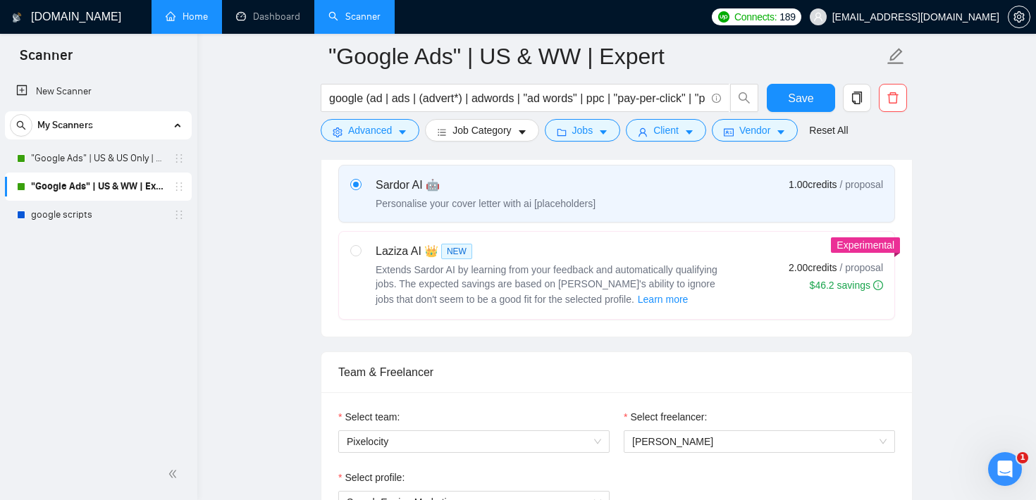
scroll to position [514, 0]
click at [1001, 457] on icon "Open Intercom Messenger" at bounding box center [1003, 467] width 23 height 23
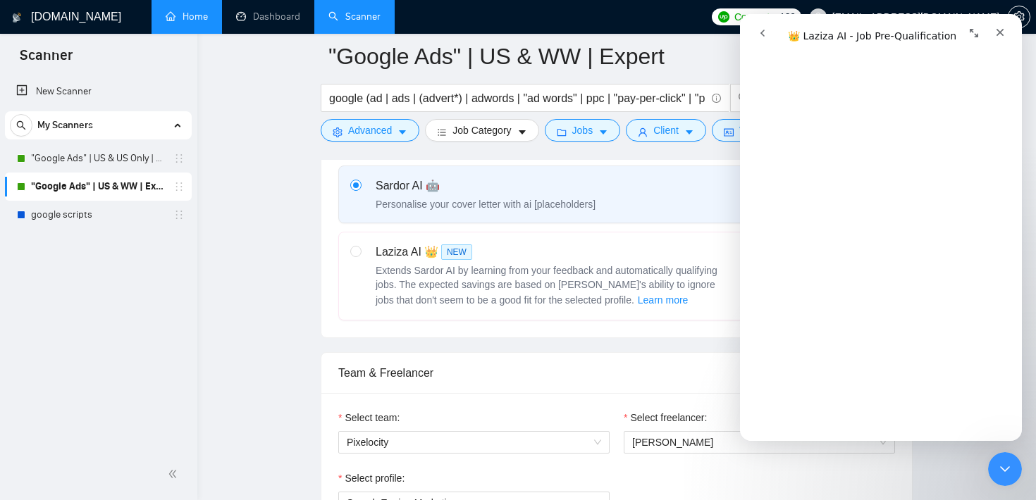
scroll to position [456, 0]
click at [990, 450] on div "Close Intercom Messenger" at bounding box center [1003, 467] width 34 height 34
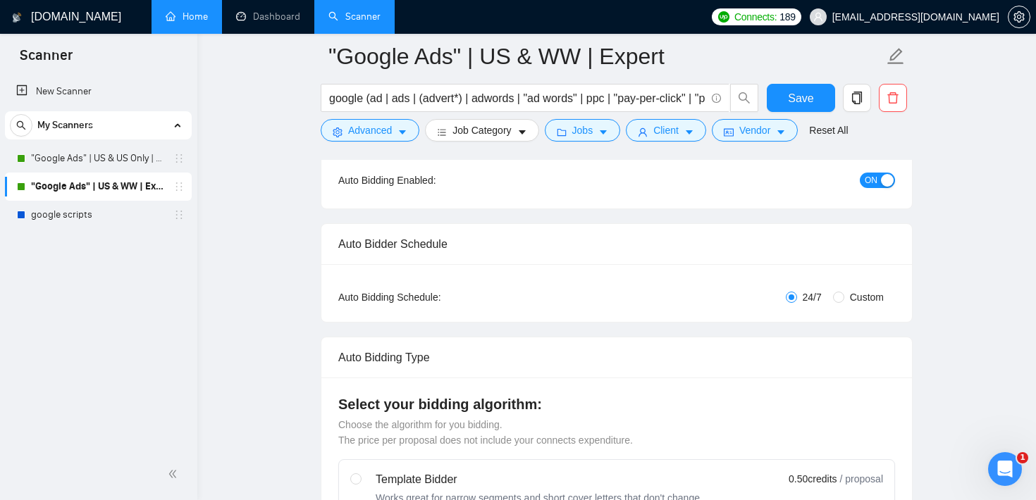
scroll to position [0, 0]
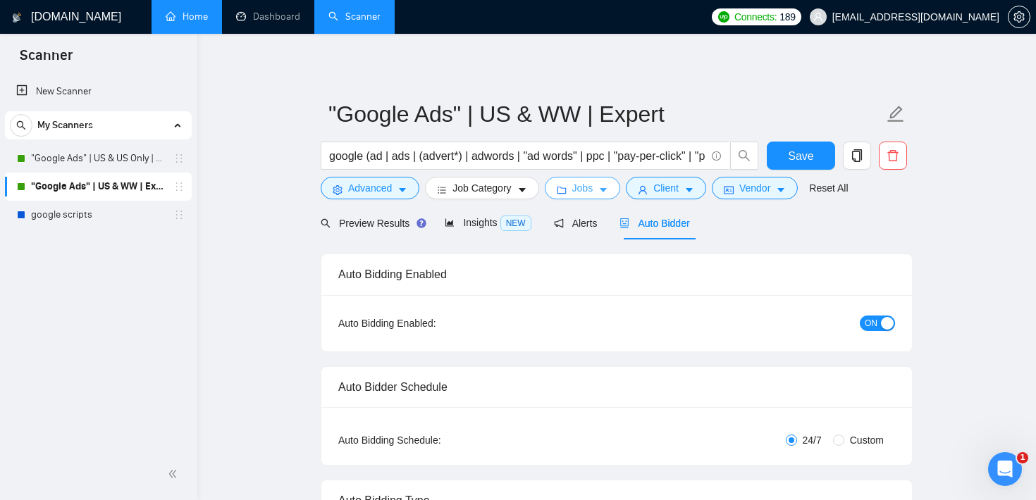
click at [582, 191] on span "Jobs" at bounding box center [582, 188] width 21 height 16
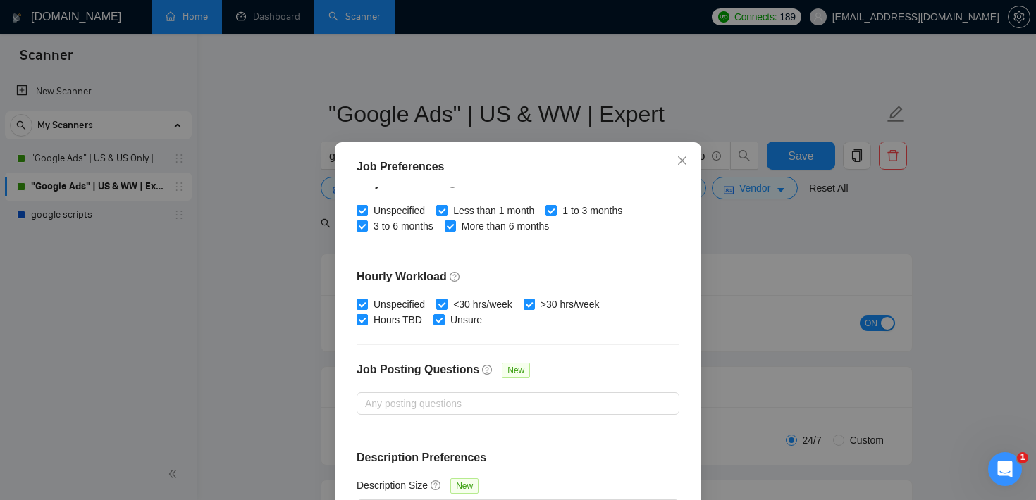
scroll to position [99, 0]
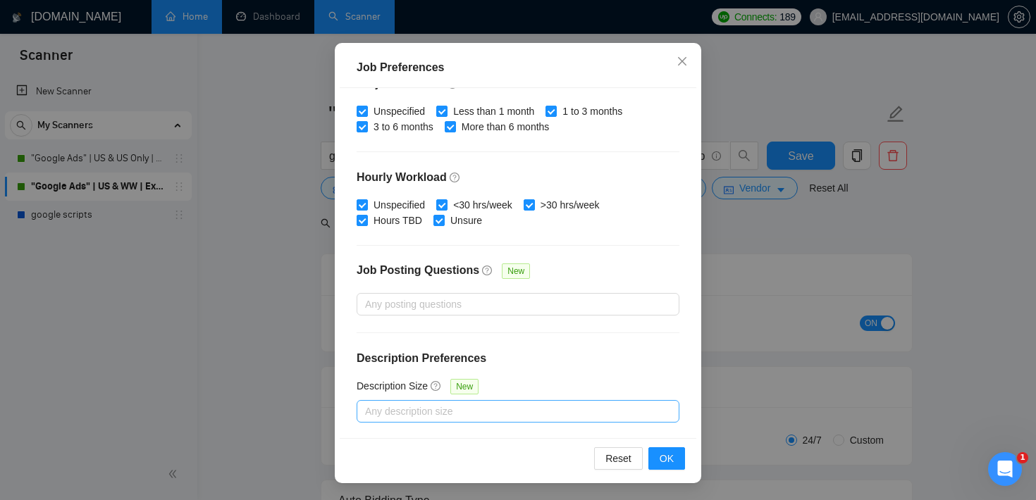
click at [482, 418] on div at bounding box center [511, 411] width 302 height 17
click at [909, 226] on div "Job Preferences Budget Project Type All Fixed Price Hourly Rate Fixed Price Bud…" at bounding box center [518, 250] width 1036 height 500
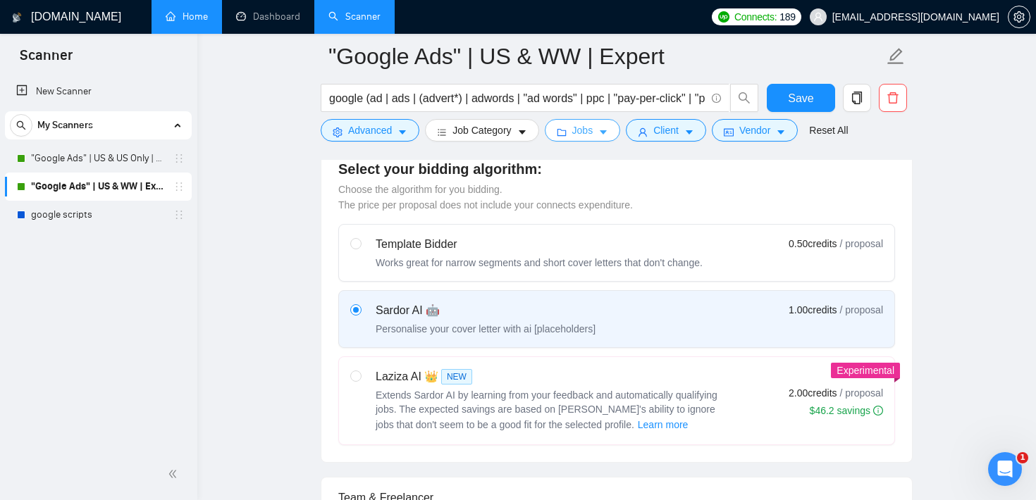
scroll to position [402, 0]
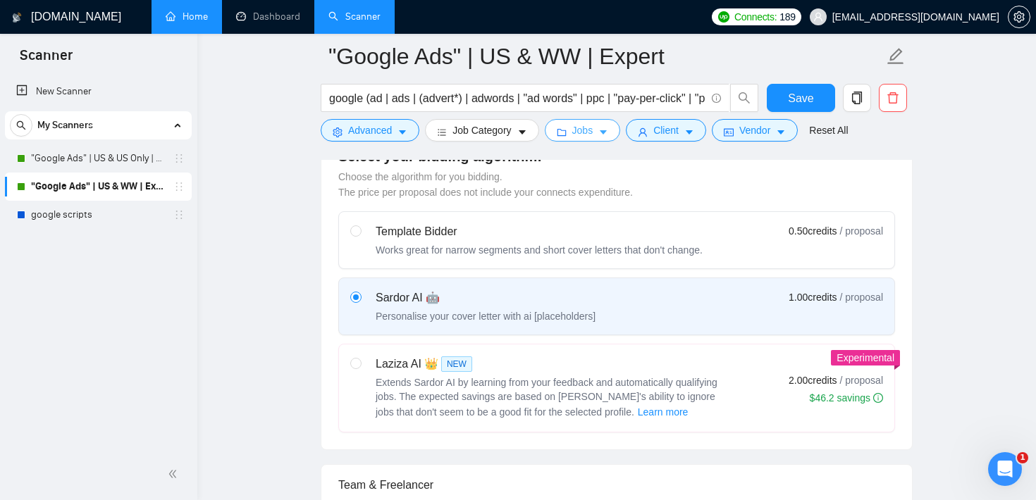
click at [591, 128] on span "Jobs" at bounding box center [582, 131] width 21 height 16
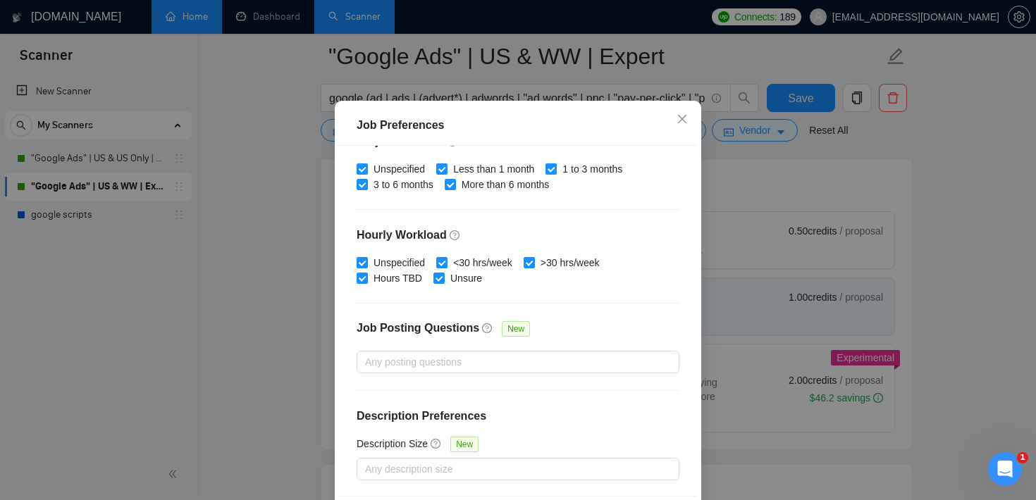
scroll to position [99, 0]
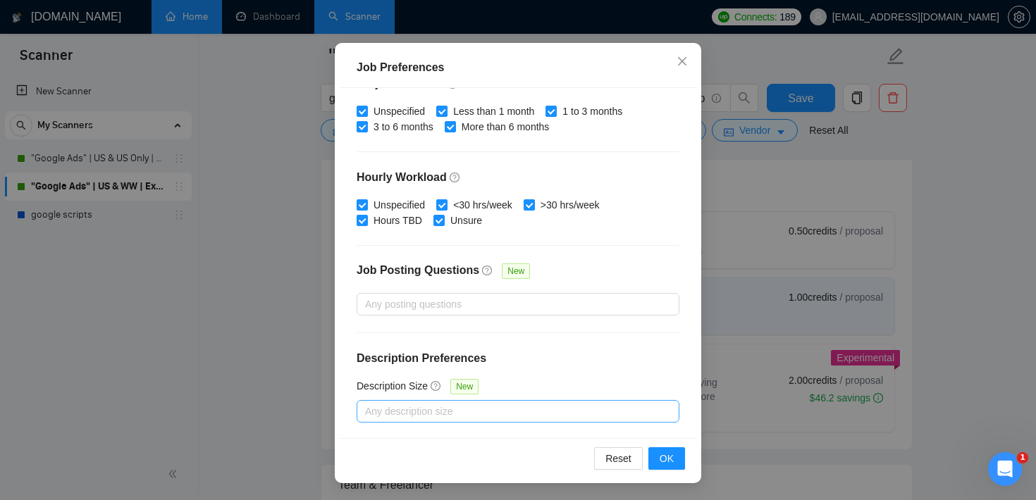
click at [495, 407] on div at bounding box center [511, 411] width 302 height 17
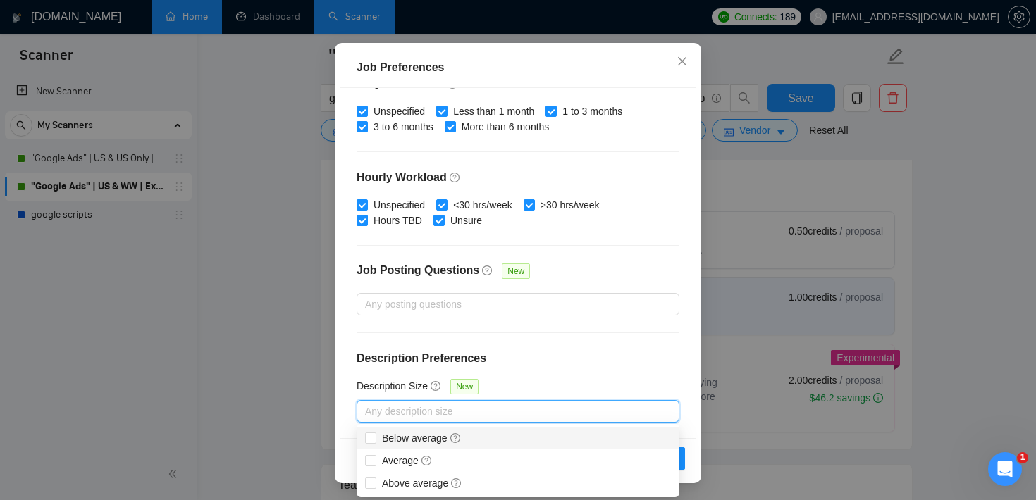
click at [1004, 238] on div "Job Preferences Budget Project Type All Fixed Price Hourly Rate Fixed Price Bud…" at bounding box center [518, 250] width 1036 height 500
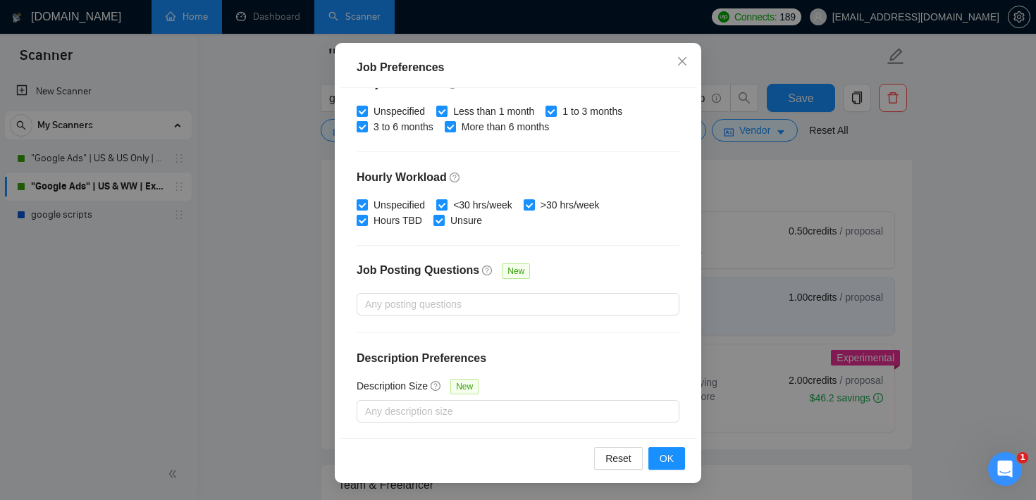
scroll to position [42, 0]
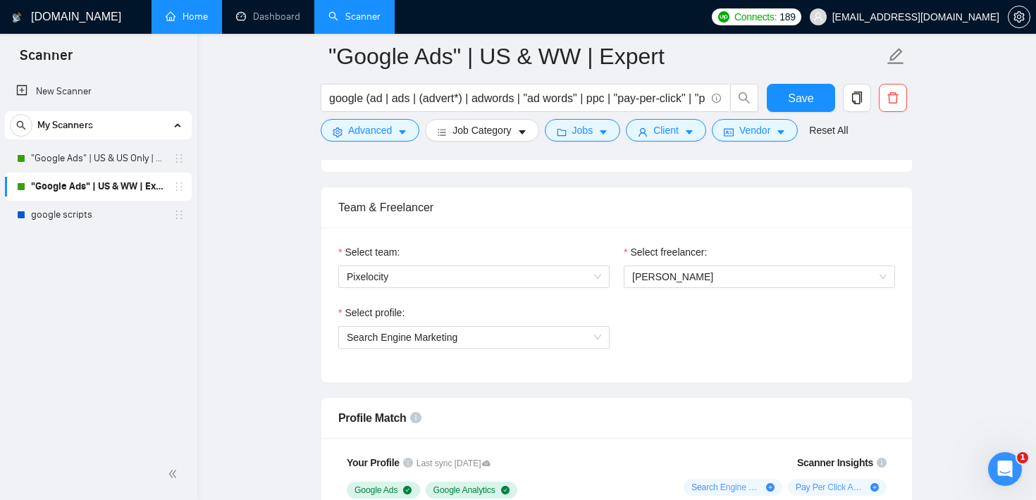
scroll to position [703, 0]
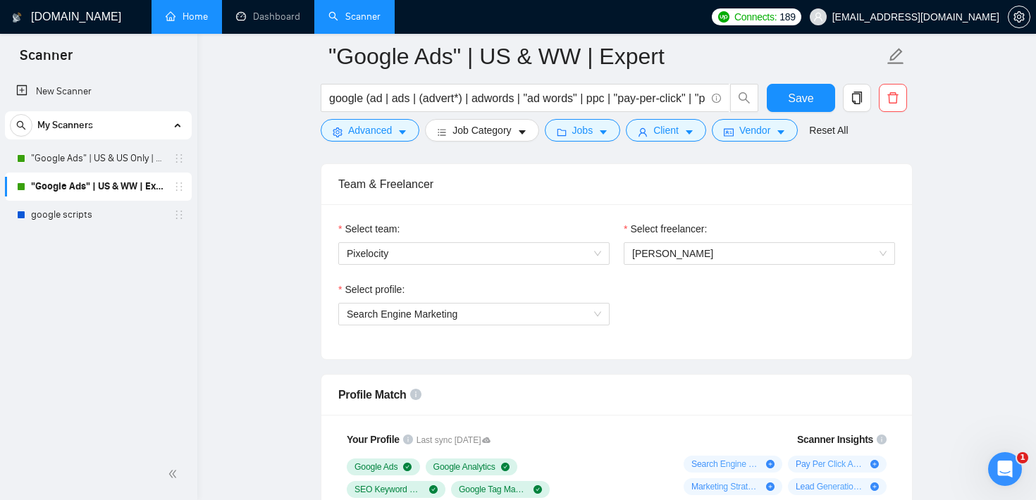
click at [621, 290] on div "Select profile: Search Engine Marketing" at bounding box center [616, 312] width 571 height 61
